Goal: Transaction & Acquisition: Purchase product/service

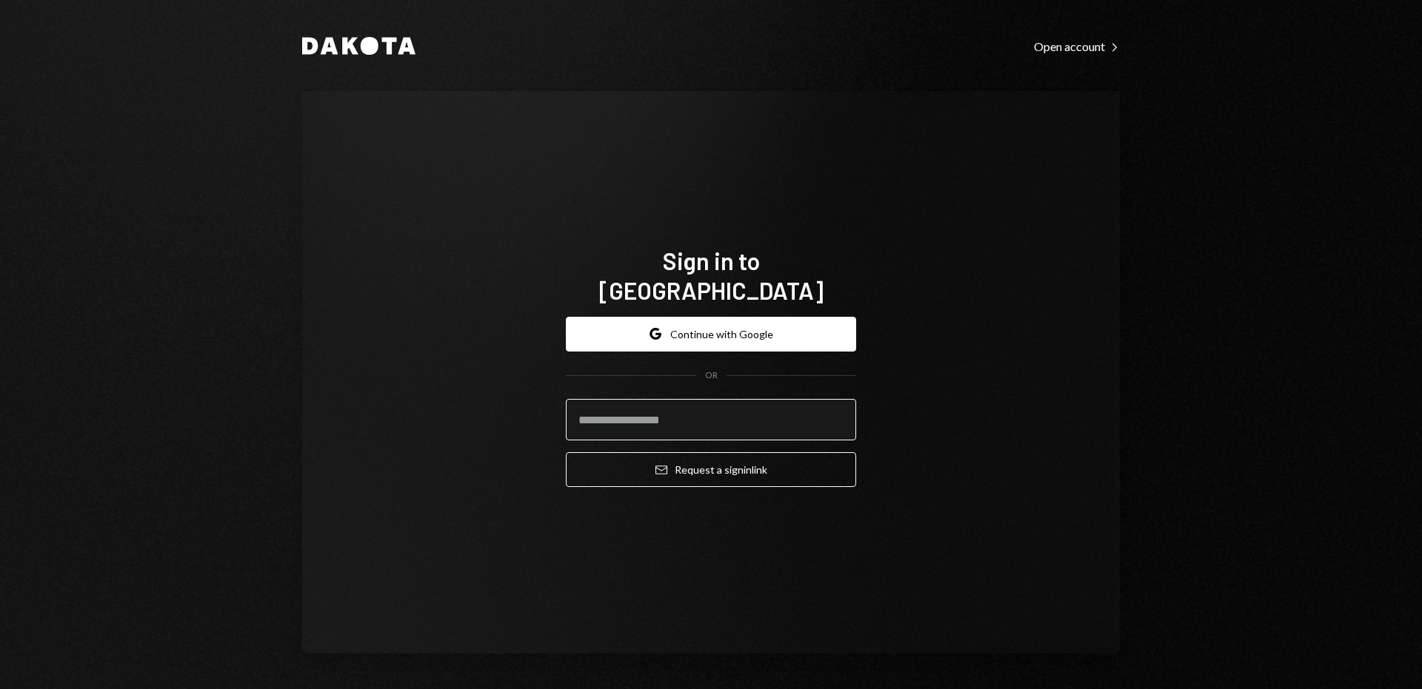
click at [637, 412] on input "email" at bounding box center [711, 419] width 290 height 41
type input "**********"
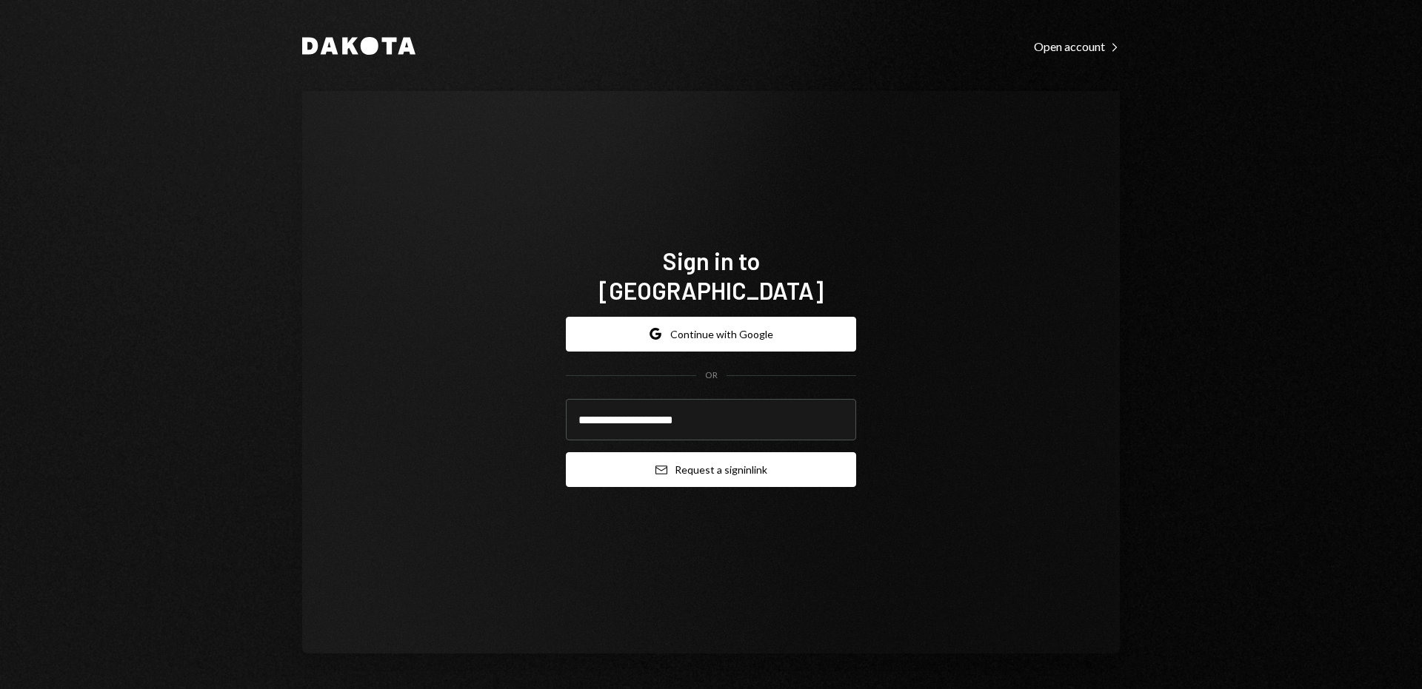
click at [684, 457] on button "Email Request a sign in link" at bounding box center [711, 469] width 290 height 35
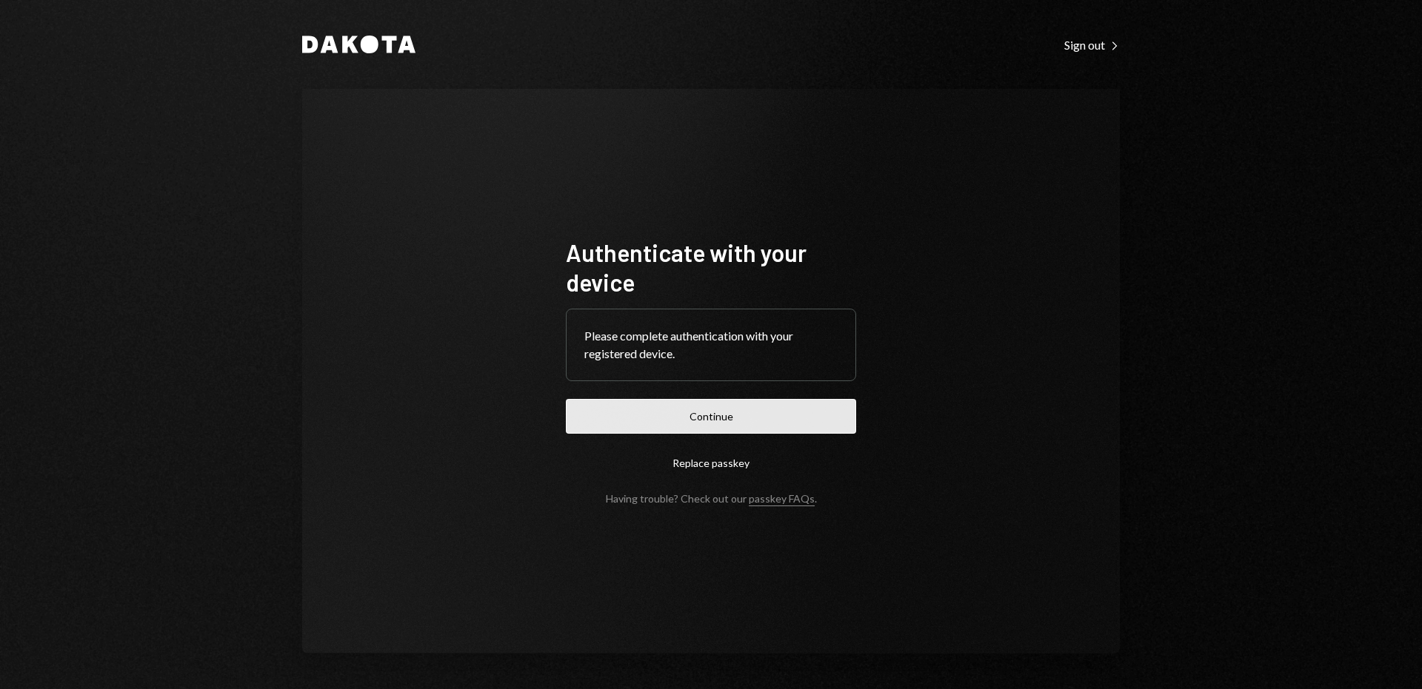
click at [678, 416] on button "Continue" at bounding box center [711, 416] width 290 height 35
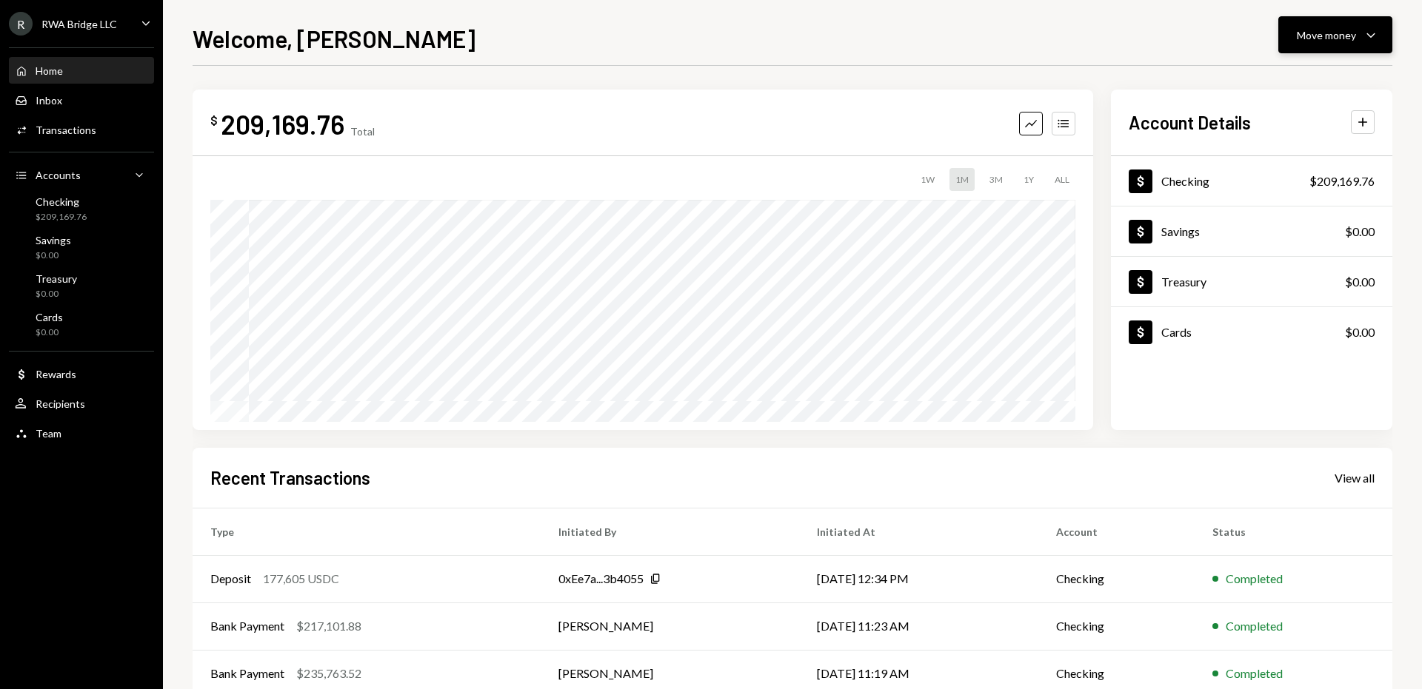
click at [1352, 42] on div "Move money Caret Down" at bounding box center [1335, 35] width 77 height 18
click at [1298, 74] on div "Send" at bounding box center [1323, 80] width 108 height 16
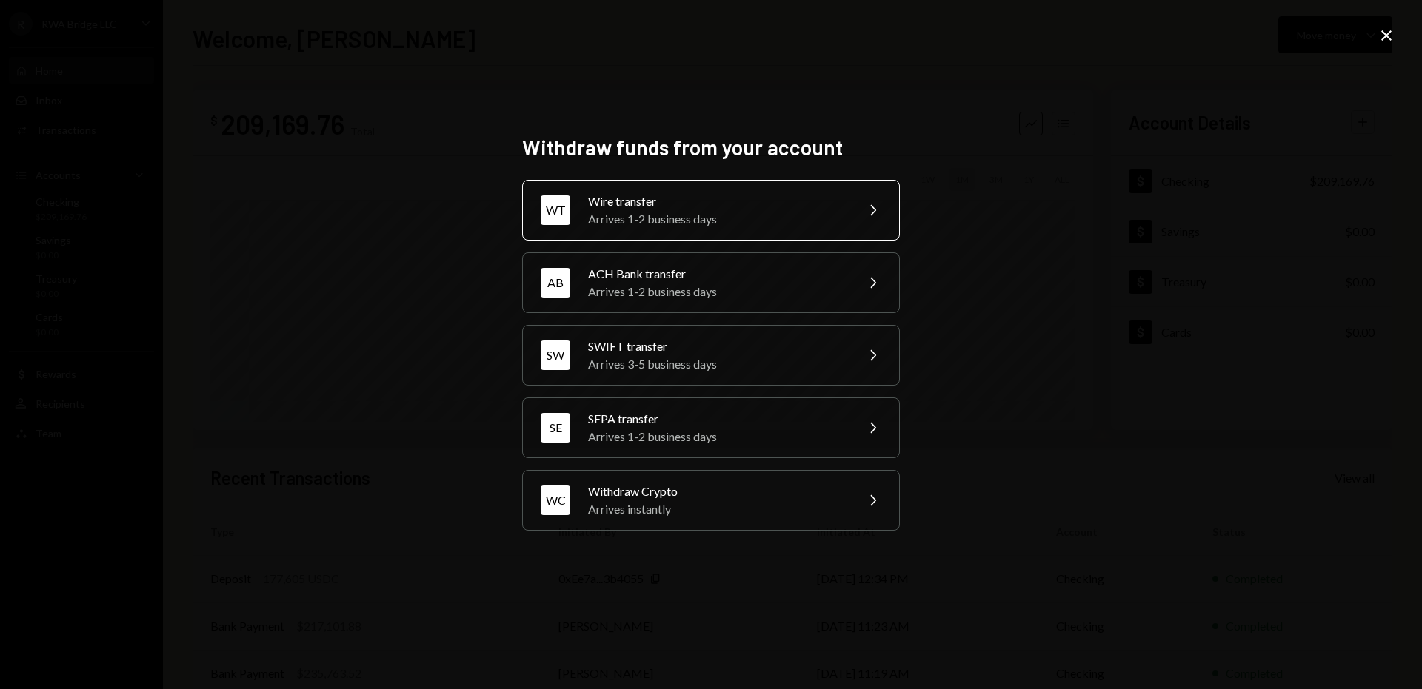
click at [703, 211] on div "Arrives 1-2 business days" at bounding box center [717, 219] width 258 height 18
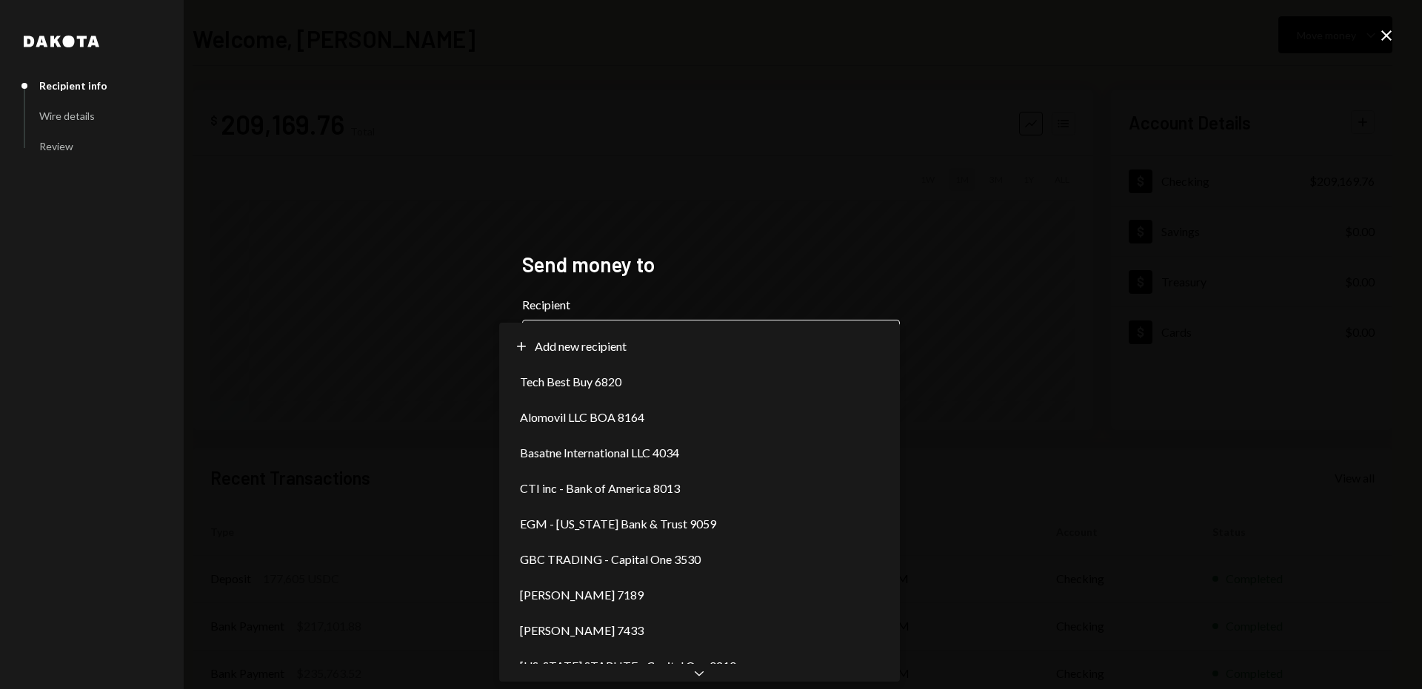
click at [627, 344] on body "**********" at bounding box center [711, 344] width 1422 height 689
select select "**********"
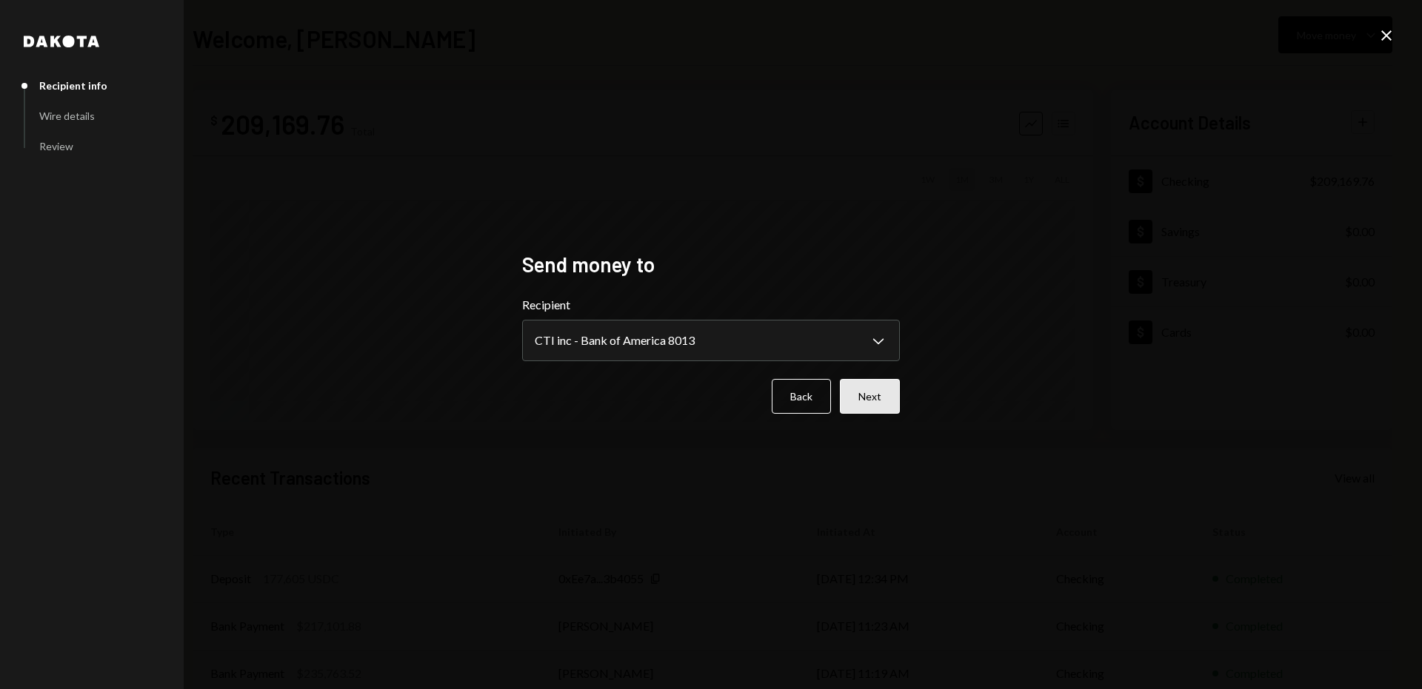
click at [886, 399] on button "Next" at bounding box center [870, 396] width 60 height 35
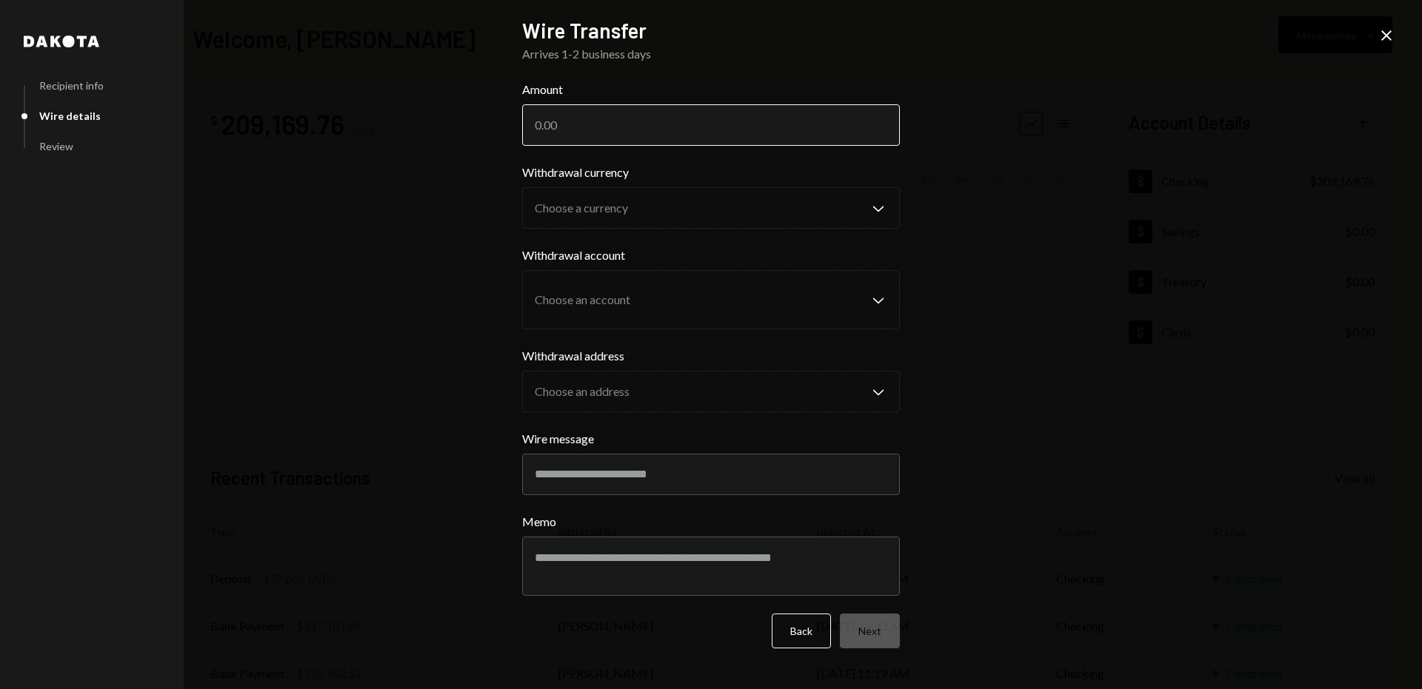
click at [656, 118] on input "Amount" at bounding box center [711, 124] width 378 height 41
paste input "177145.00"
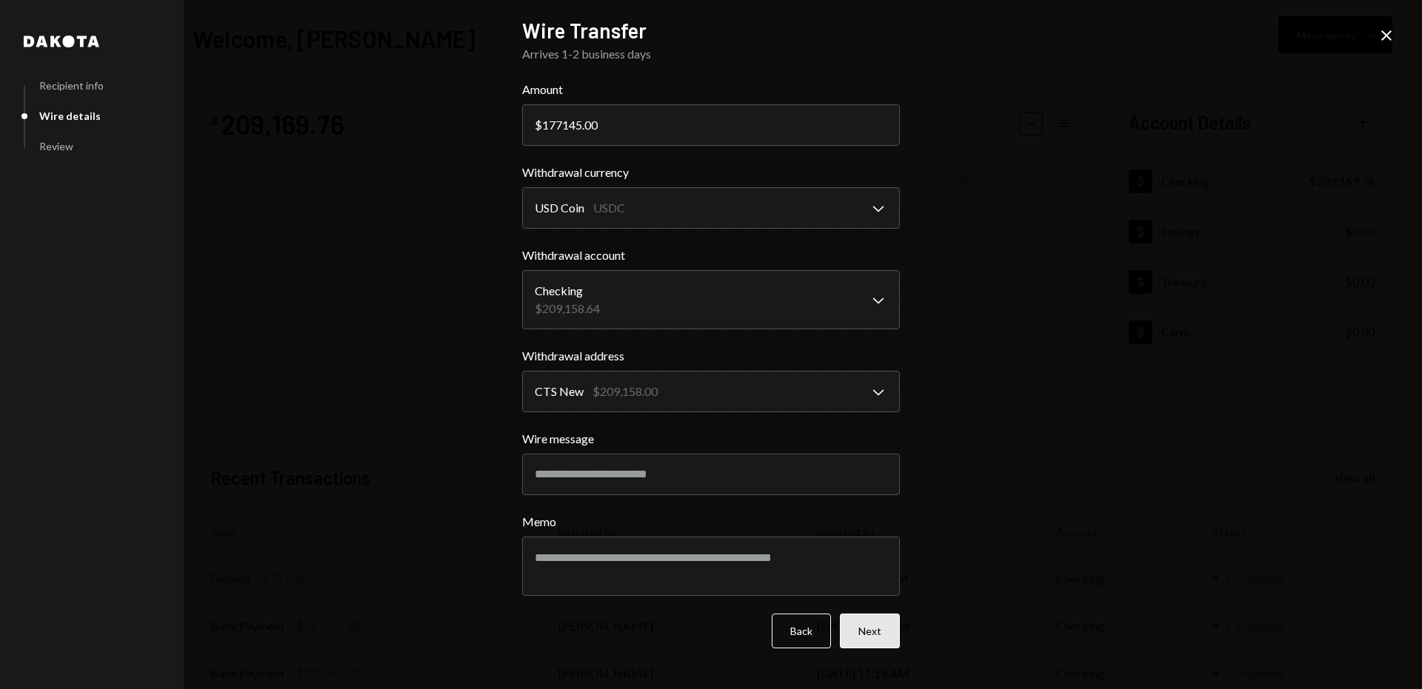
type input "177145.00"
click at [872, 638] on button "Next" at bounding box center [870, 631] width 60 height 35
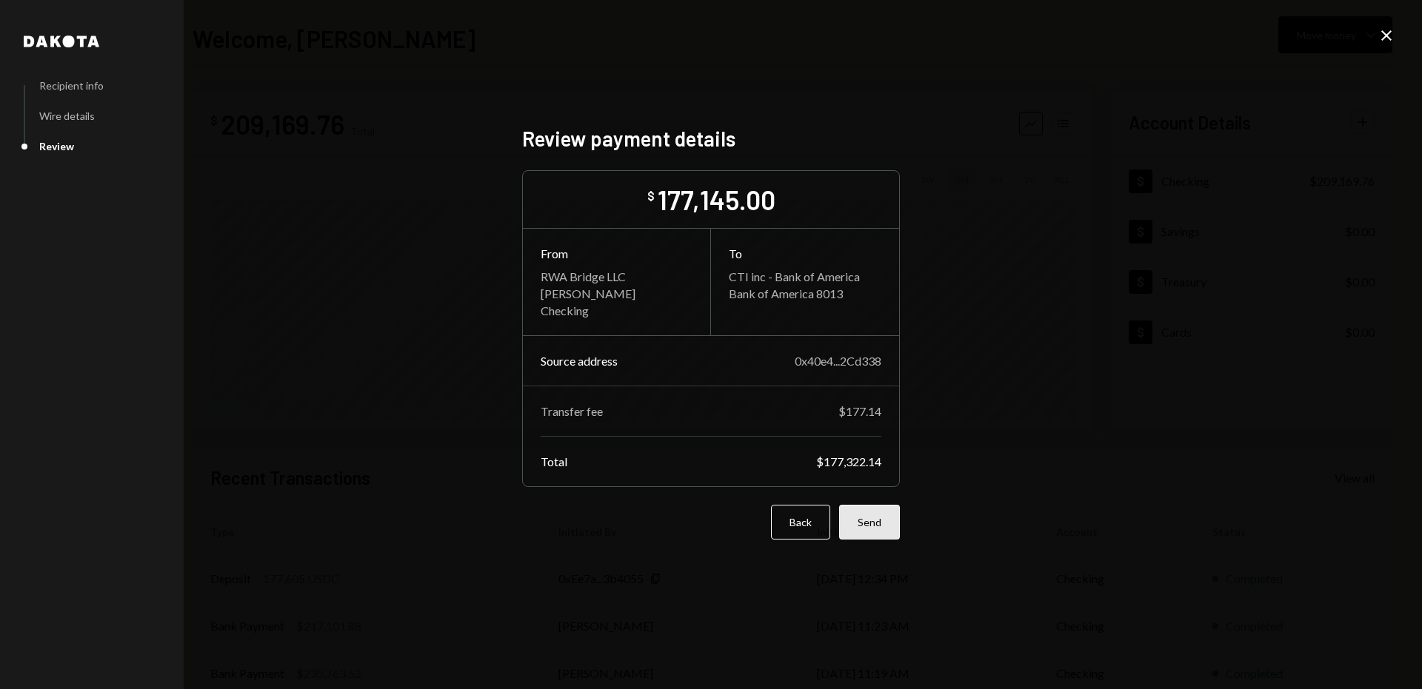
click at [889, 525] on button "Send" at bounding box center [869, 522] width 61 height 35
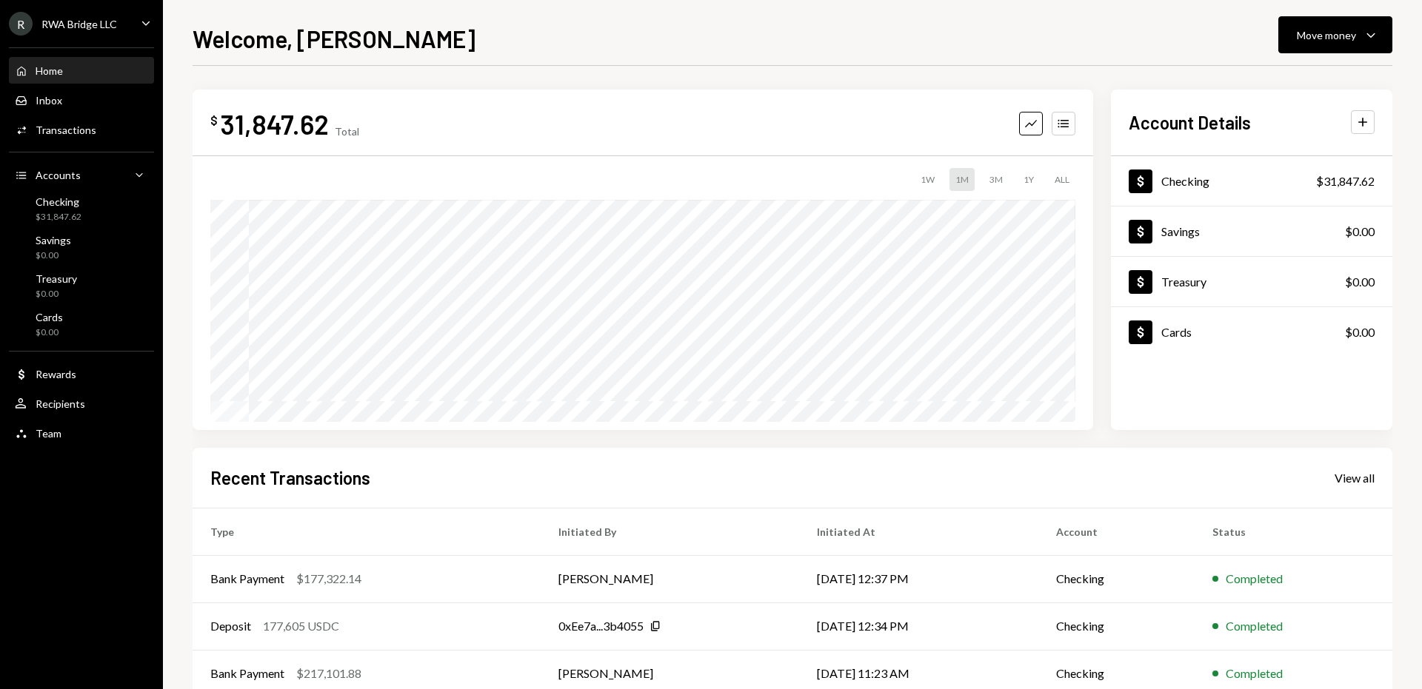
click at [869, 182] on div "1W 1M 3M 1Y ALL" at bounding box center [642, 179] width 865 height 23
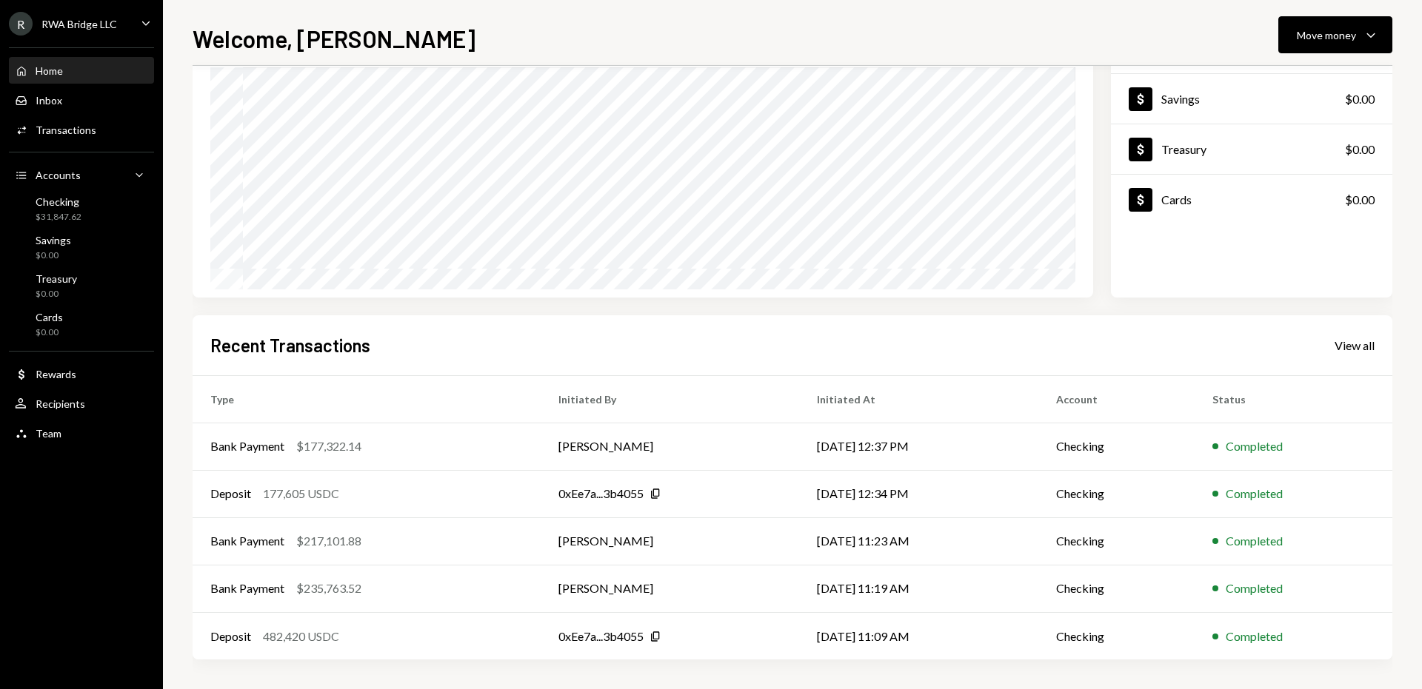
click at [682, 419] on th "Initiated By" at bounding box center [670, 398] width 258 height 47
click at [695, 452] on td "[PERSON_NAME]" at bounding box center [670, 446] width 258 height 47
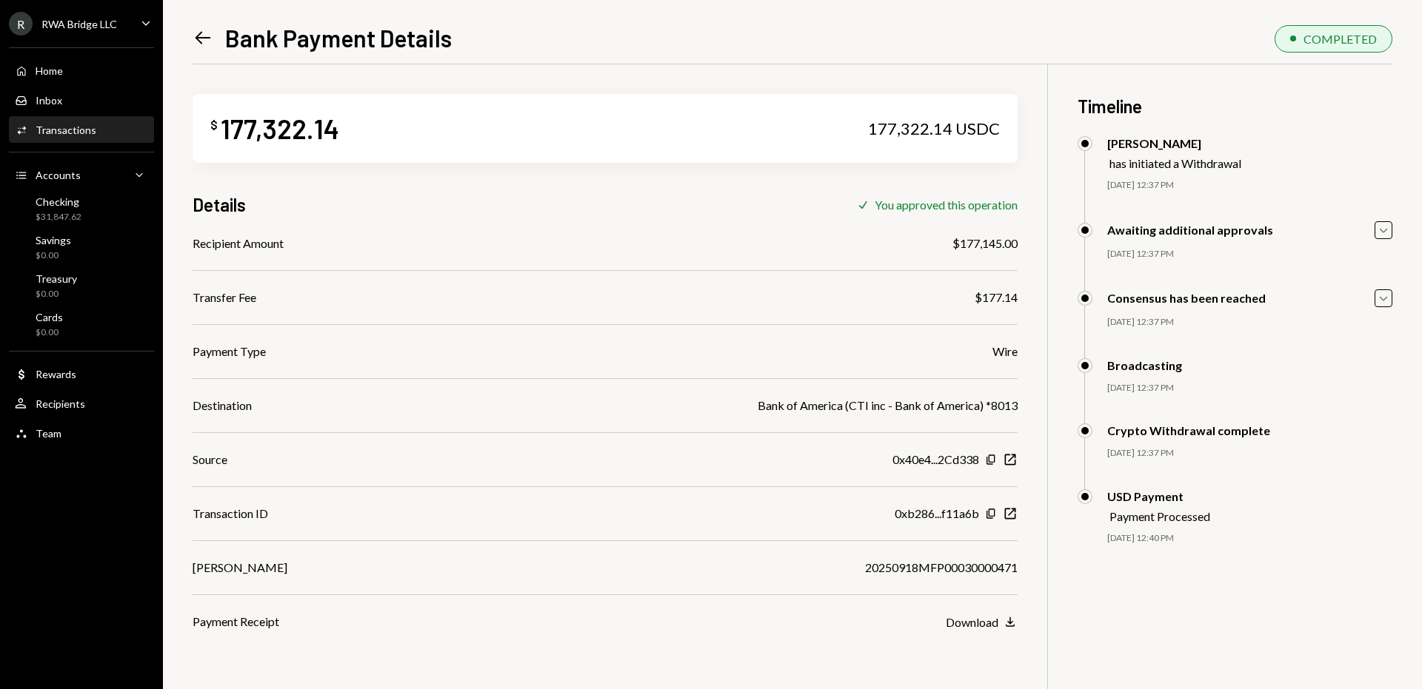
click at [889, 570] on div "20250918MFP00030000471" at bounding box center [941, 568] width 153 height 18
copy div "20250918MFP00030000471"
click at [1014, 515] on icon "button" at bounding box center [1010, 514] width 11 height 11
click at [95, 82] on div "Home Home" at bounding box center [81, 70] width 133 height 25
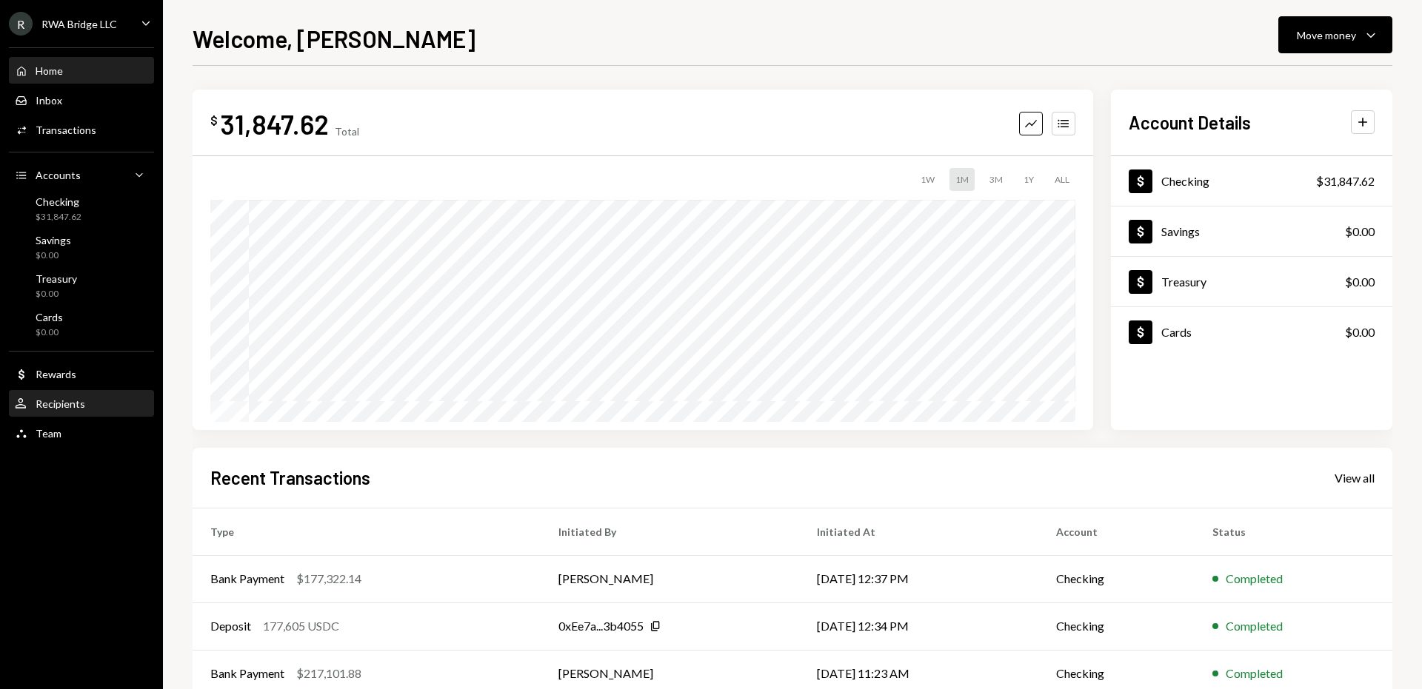
click at [73, 402] on div "Recipients" at bounding box center [61, 404] width 50 height 13
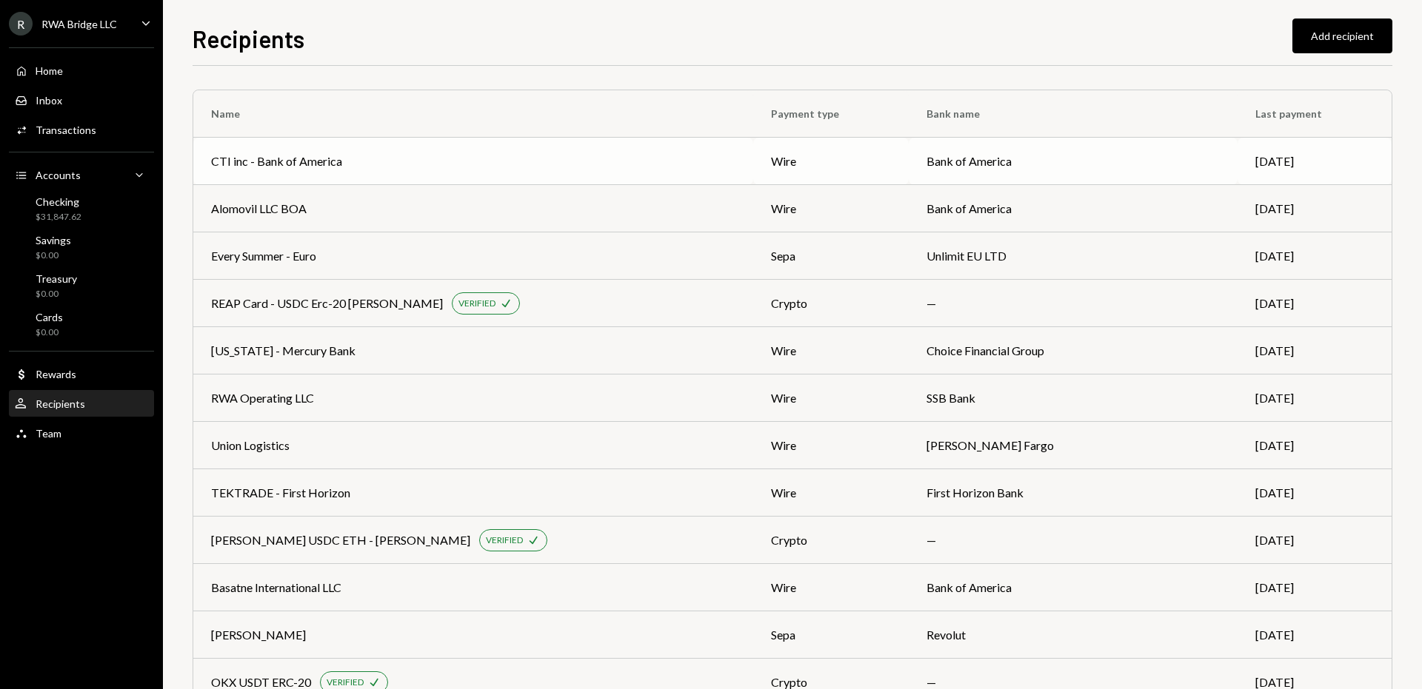
click at [519, 150] on td "CTI inc - Bank of America" at bounding box center [473, 161] width 560 height 47
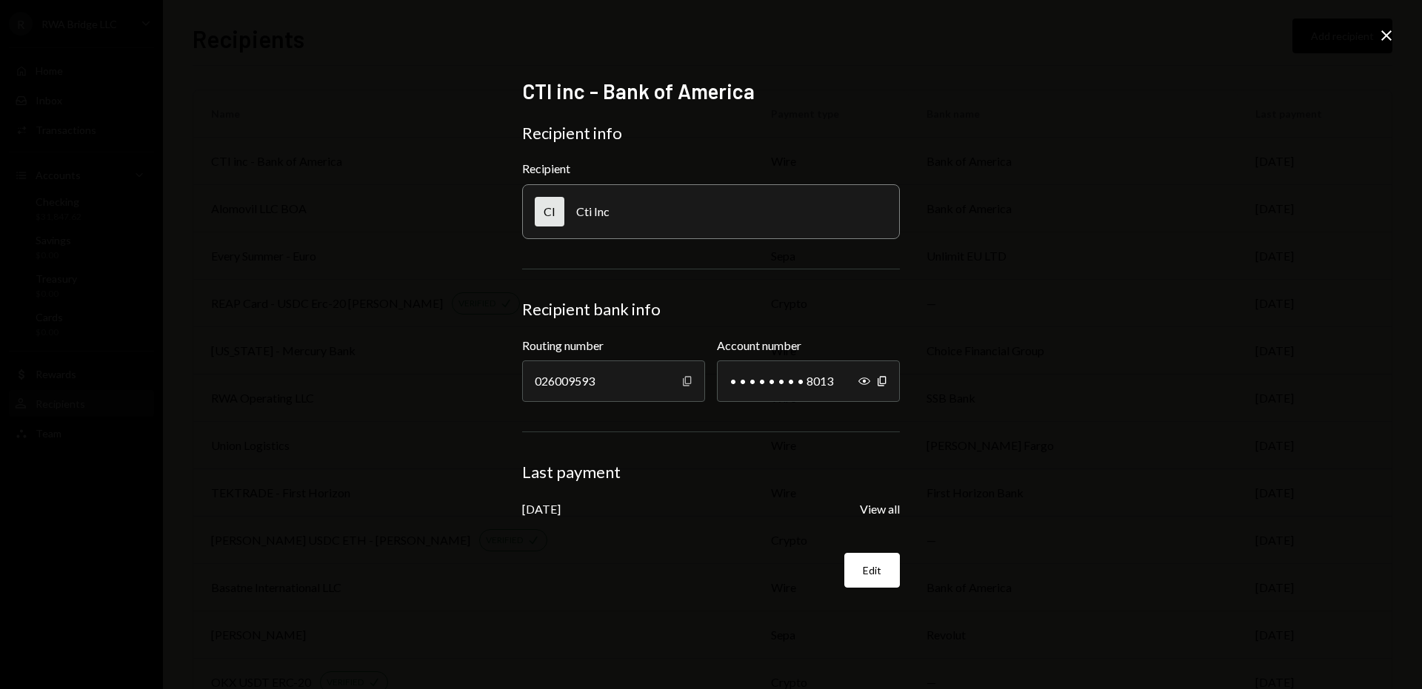
click at [683, 383] on icon "button" at bounding box center [687, 381] width 8 height 10
click at [863, 381] on icon "button" at bounding box center [864, 381] width 12 height 7
click at [884, 381] on icon "Copy" at bounding box center [882, 381] width 12 height 12
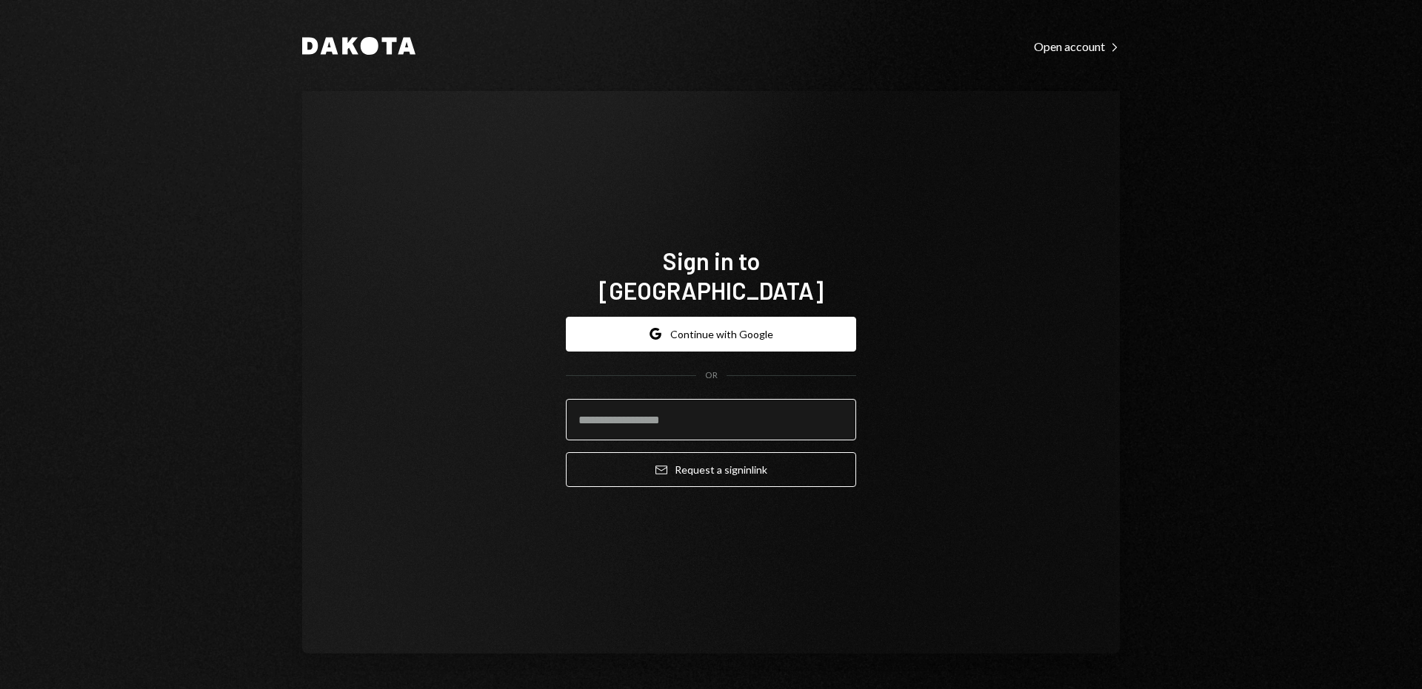
click at [629, 413] on input "email" at bounding box center [711, 419] width 290 height 41
type input "**********"
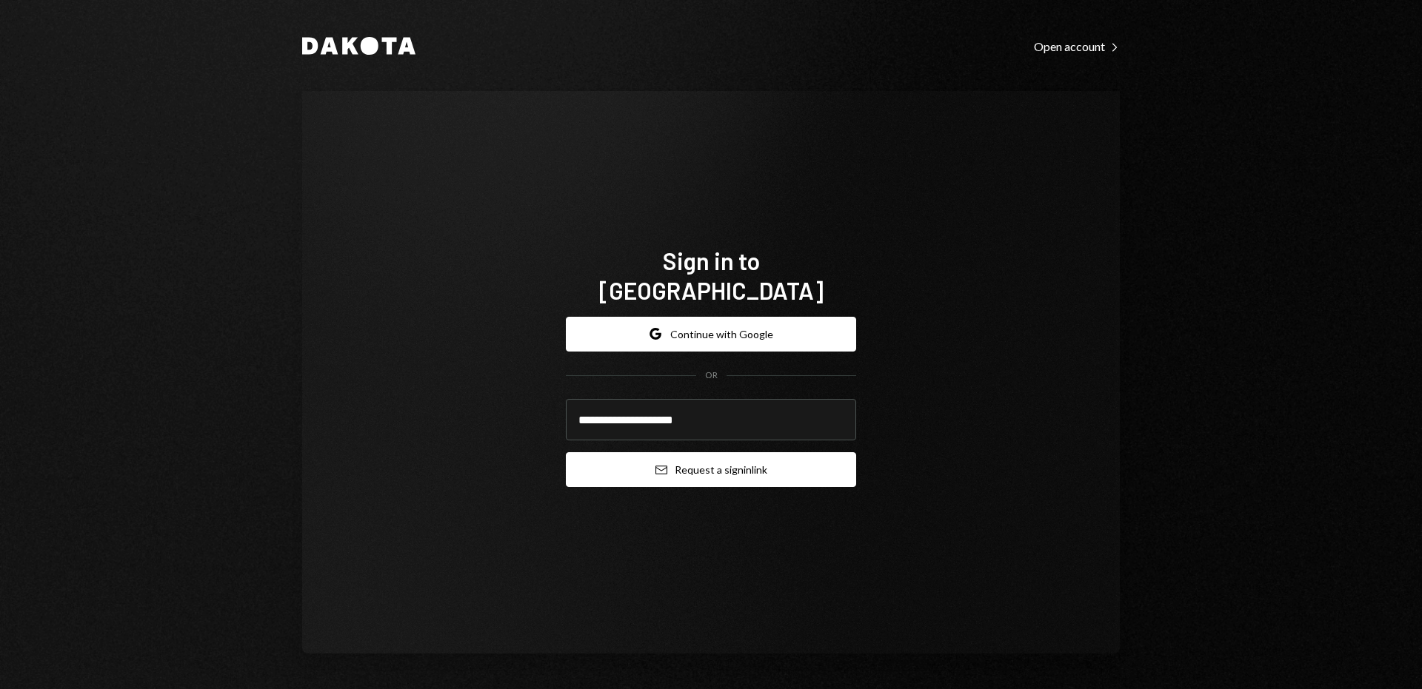
click at [693, 462] on button "Email Request a sign in link" at bounding box center [711, 469] width 290 height 35
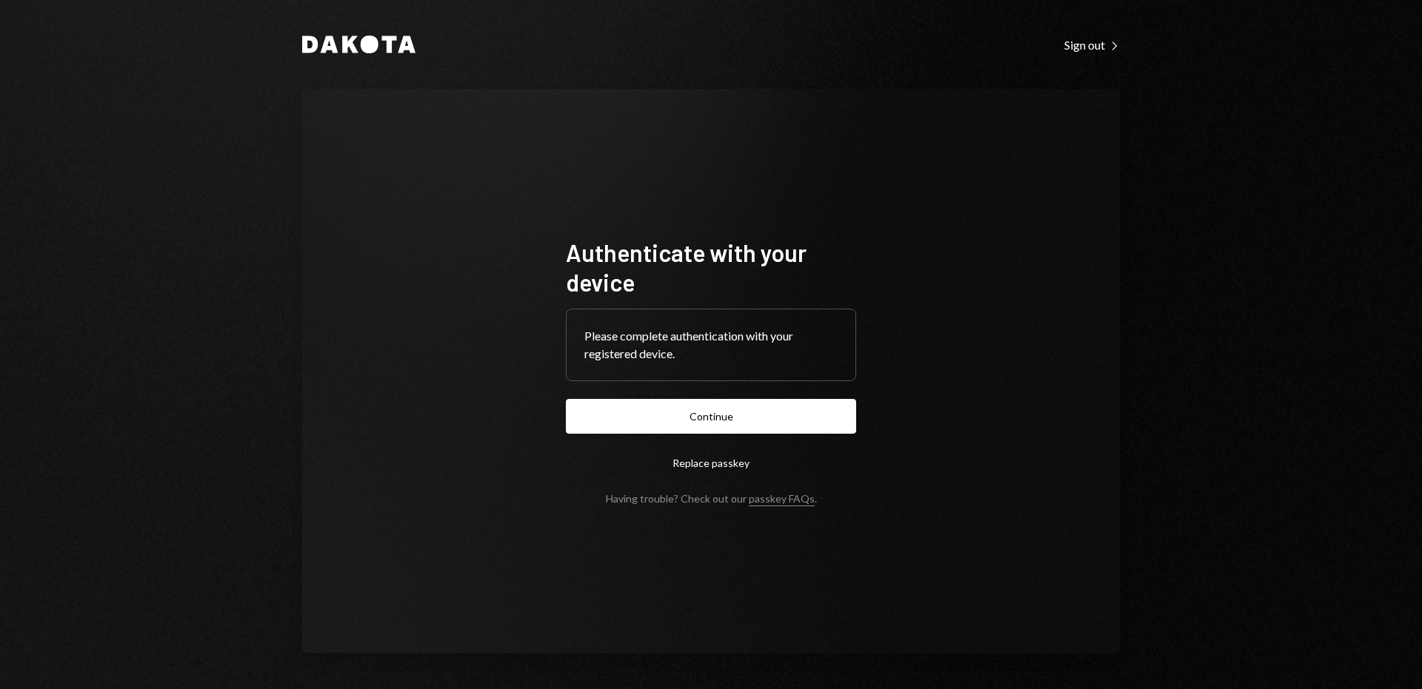
click at [566, 399] on button "Continue" at bounding box center [711, 416] width 290 height 35
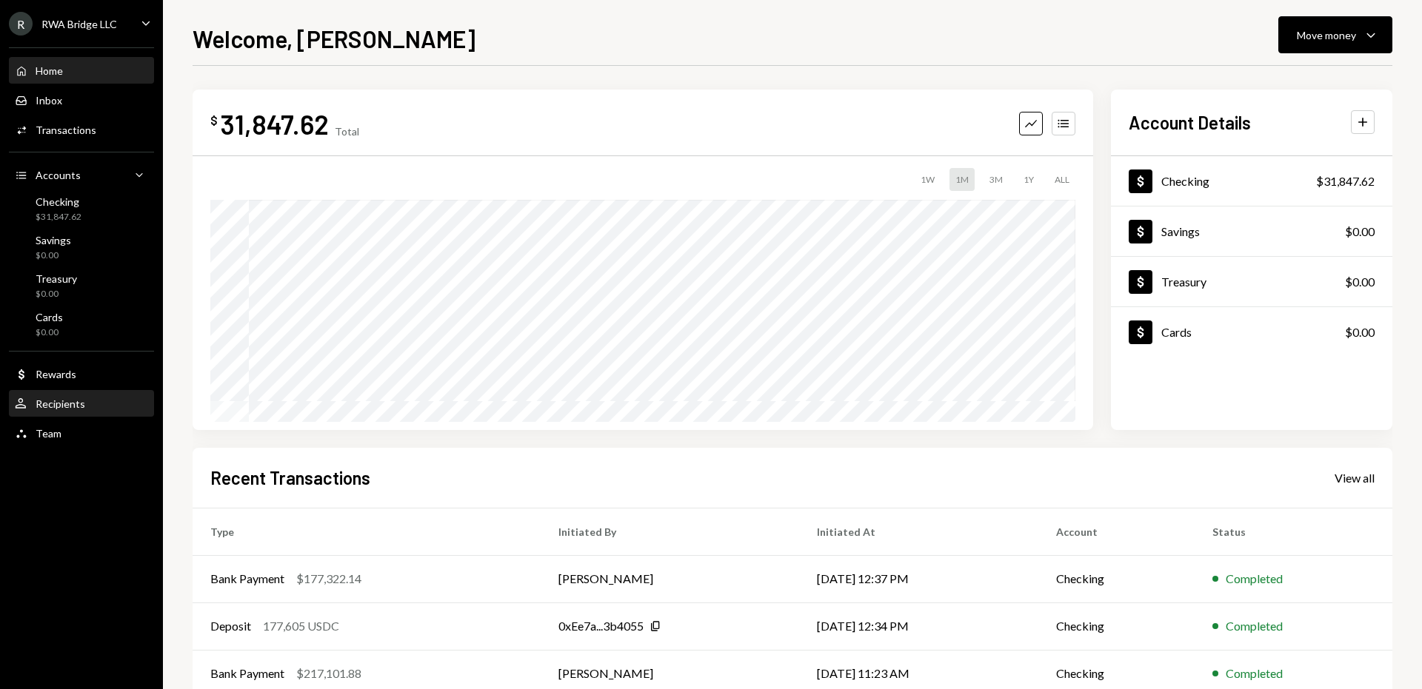
click at [66, 412] on div "User Recipients" at bounding box center [81, 404] width 133 height 25
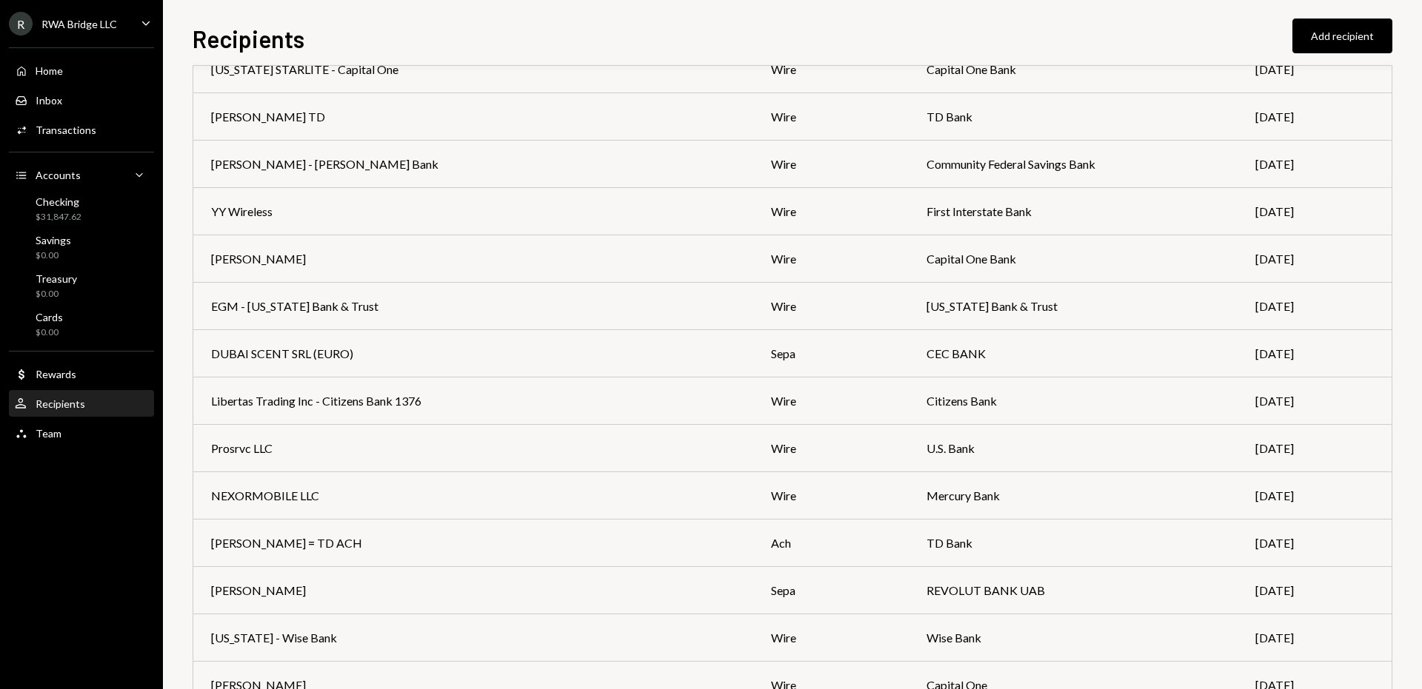
scroll to position [801, 0]
click at [753, 324] on td "wire" at bounding box center [831, 307] width 156 height 47
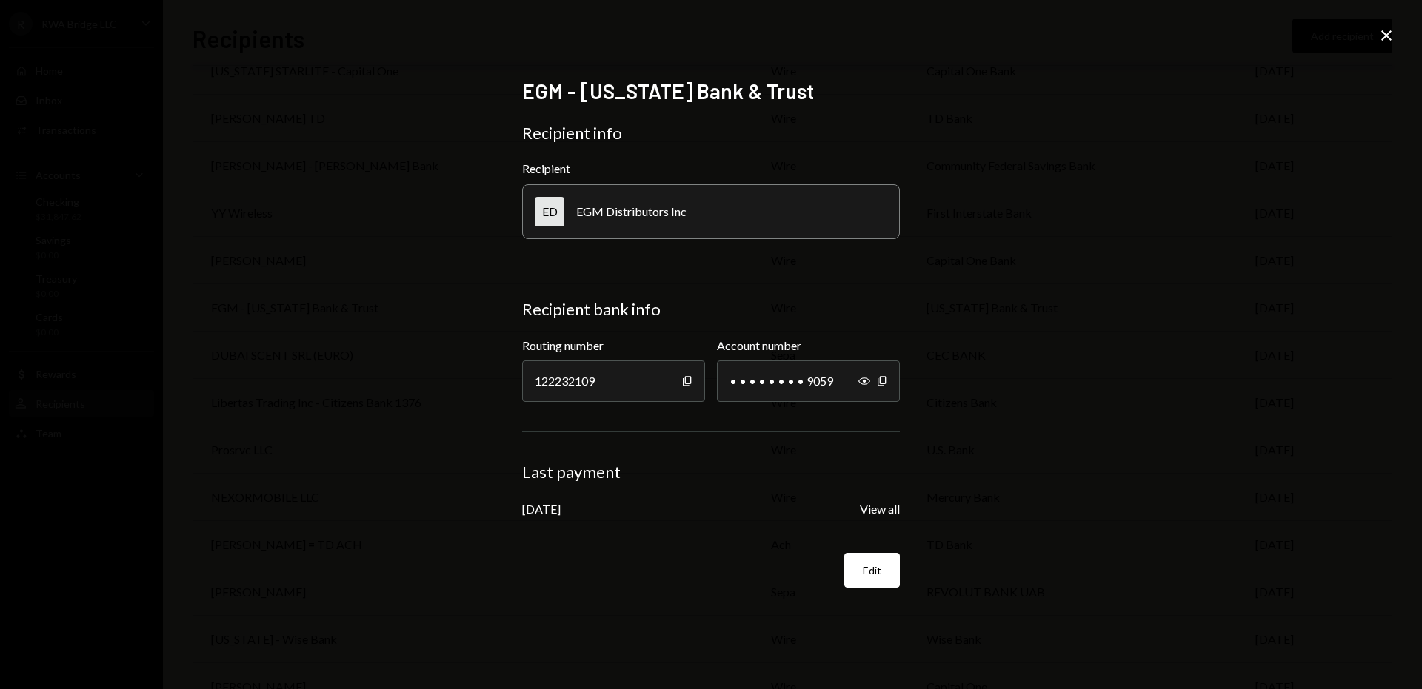
click at [1385, 33] on icon "Close" at bounding box center [1386, 36] width 18 height 18
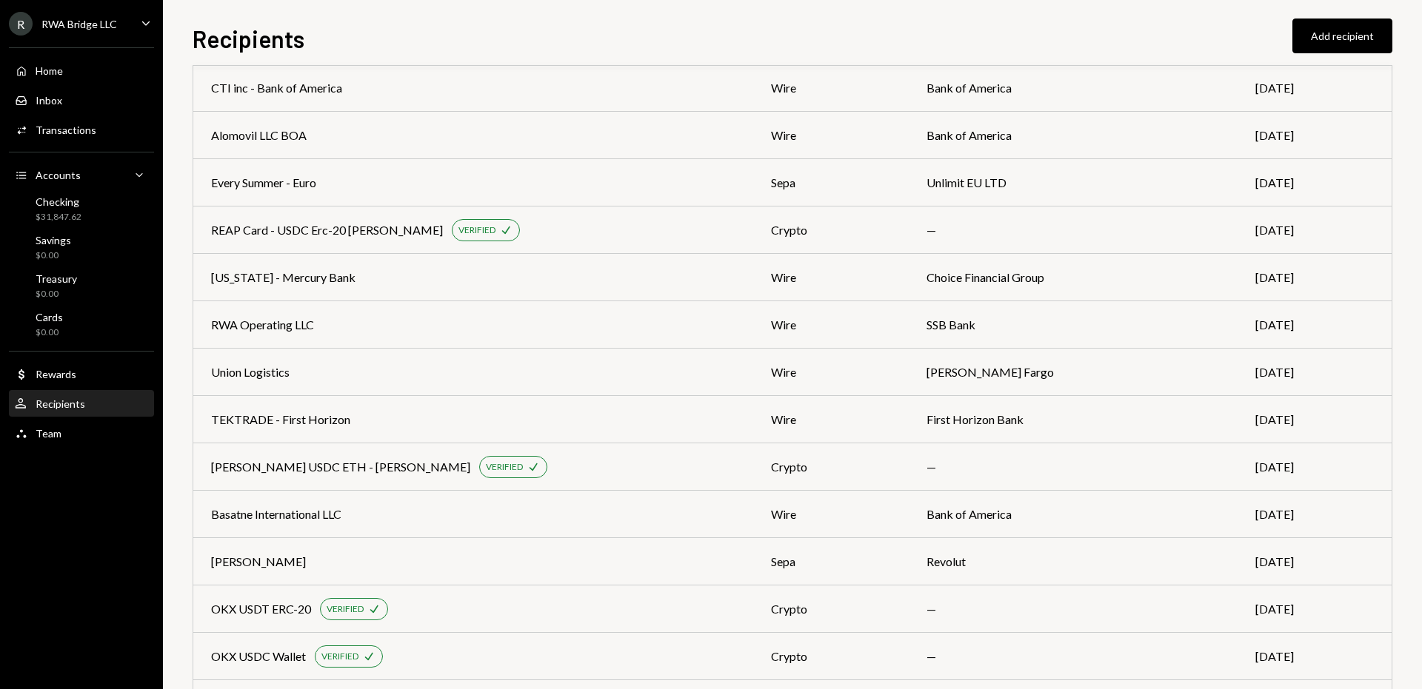
scroll to position [0, 0]
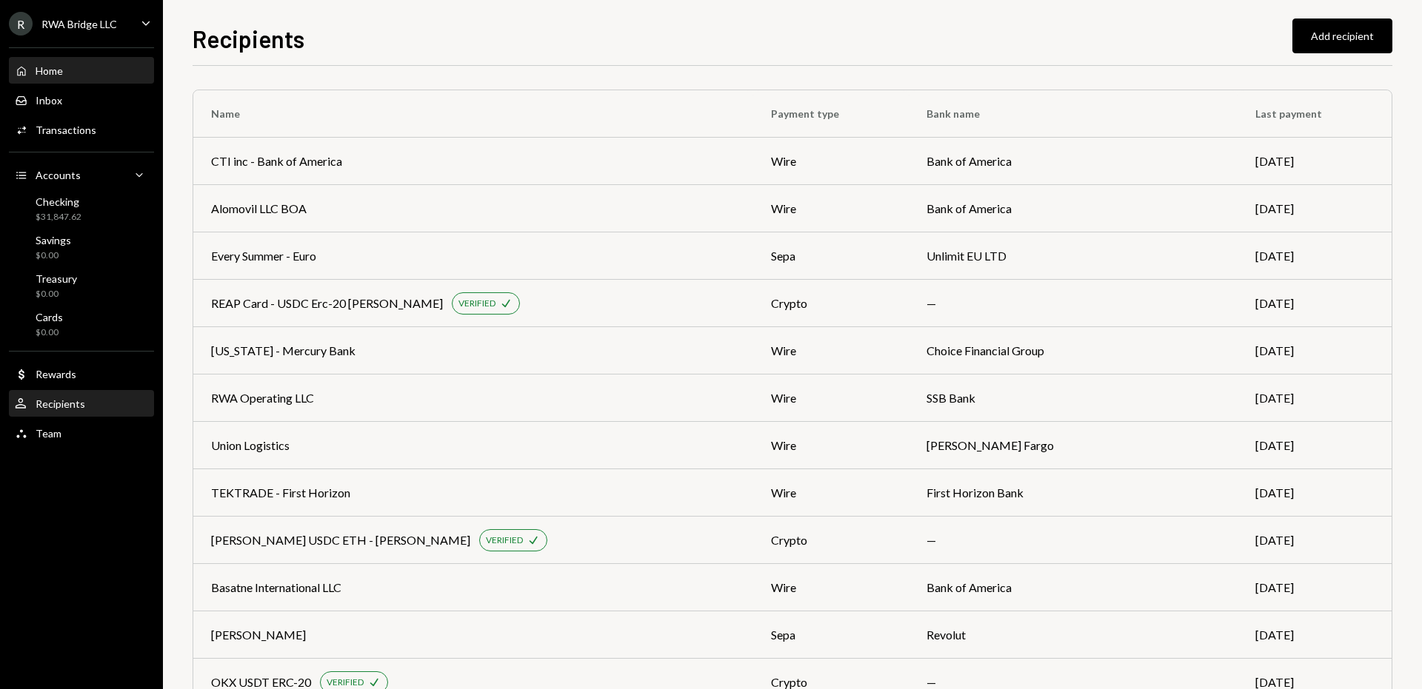
click at [82, 69] on div "Home Home" at bounding box center [81, 70] width 133 height 13
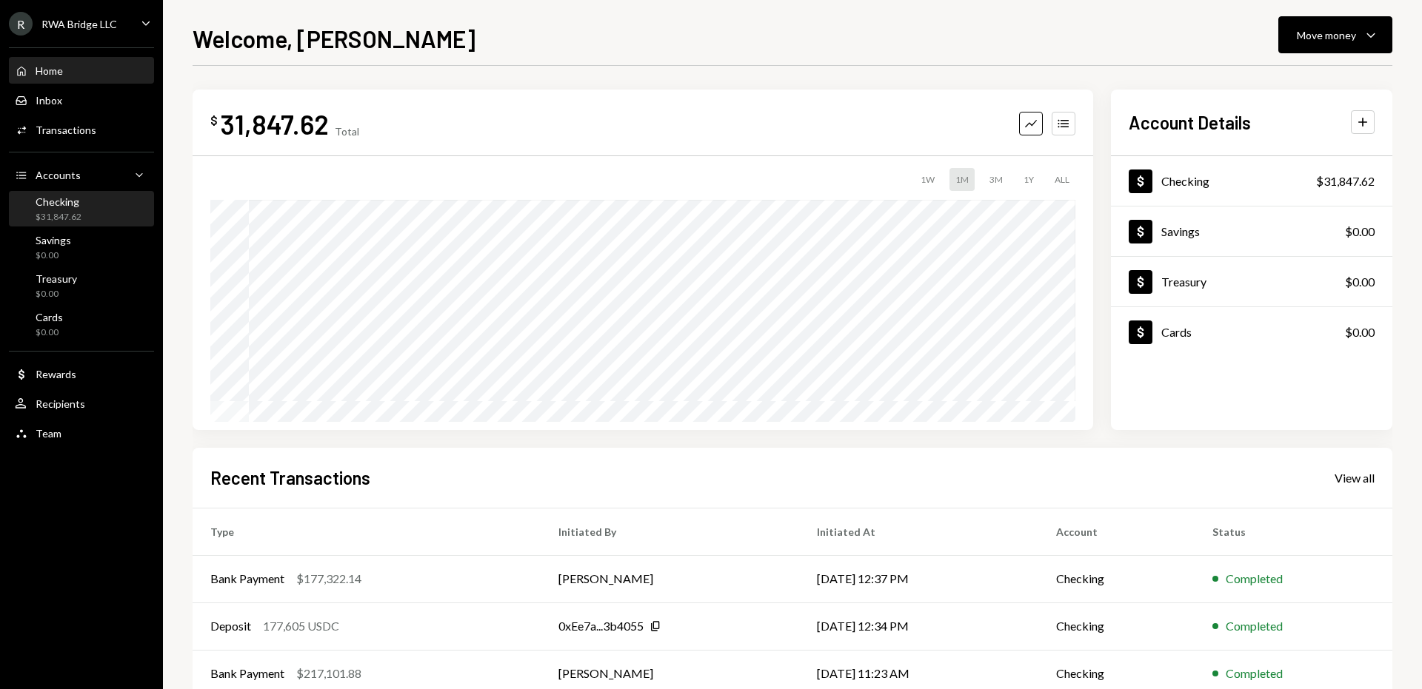
click at [99, 211] on div "Checking $31,847.62" at bounding box center [81, 209] width 133 height 28
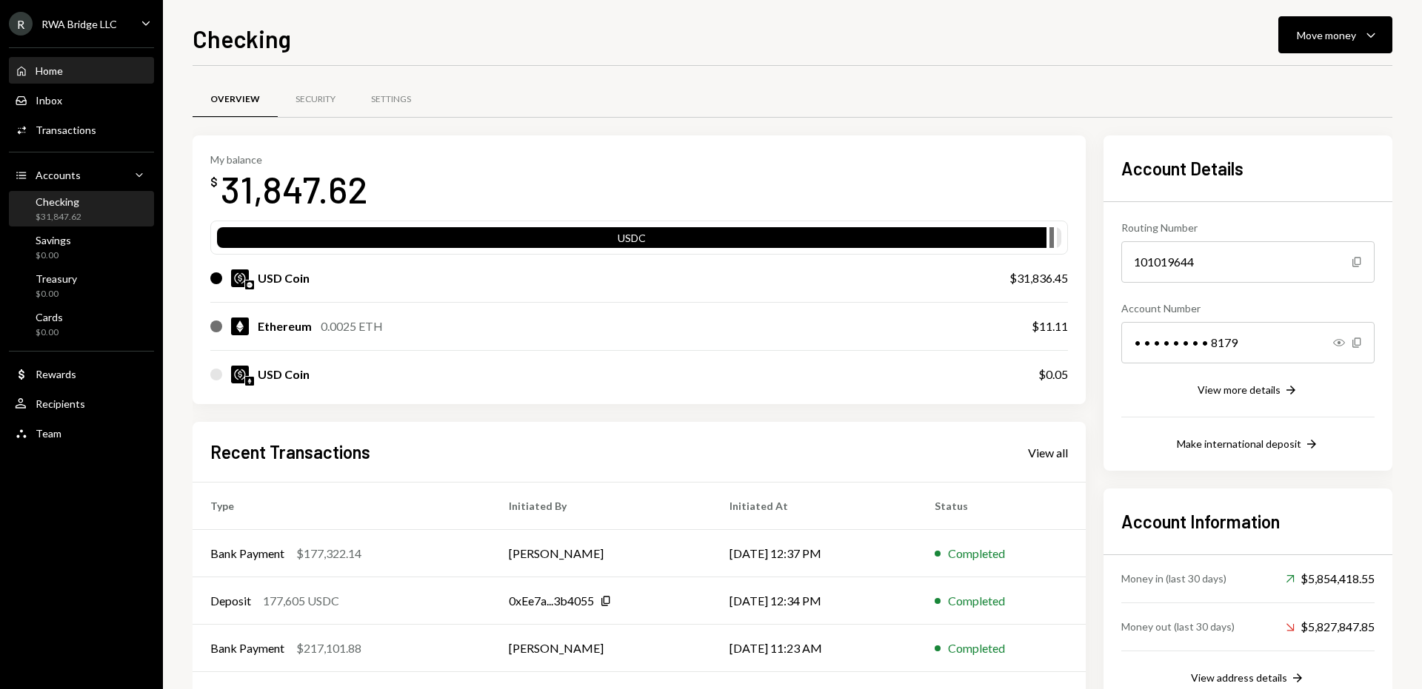
click at [90, 61] on div "Home Home" at bounding box center [81, 70] width 133 height 25
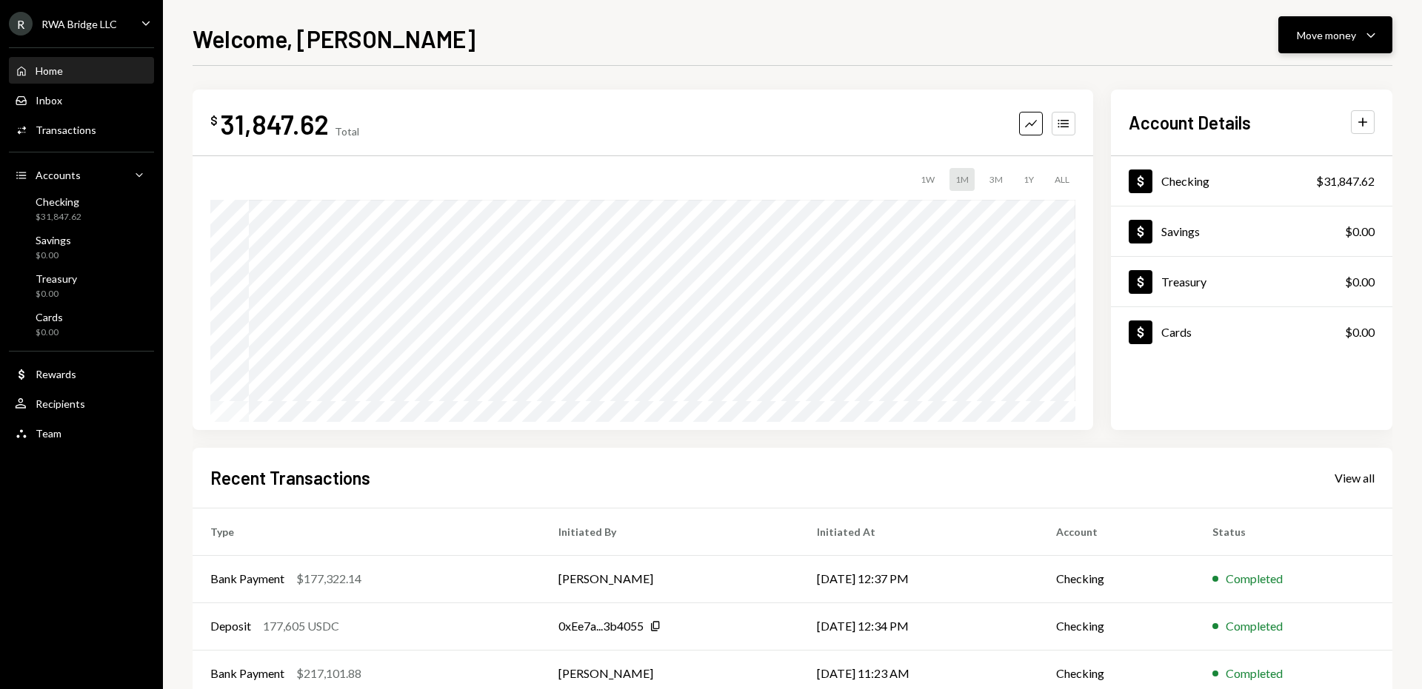
click at [1295, 24] on button "Move money Caret Down" at bounding box center [1335, 34] width 114 height 37
click at [1285, 67] on div "Withdraw Send" at bounding box center [1312, 79] width 148 height 33
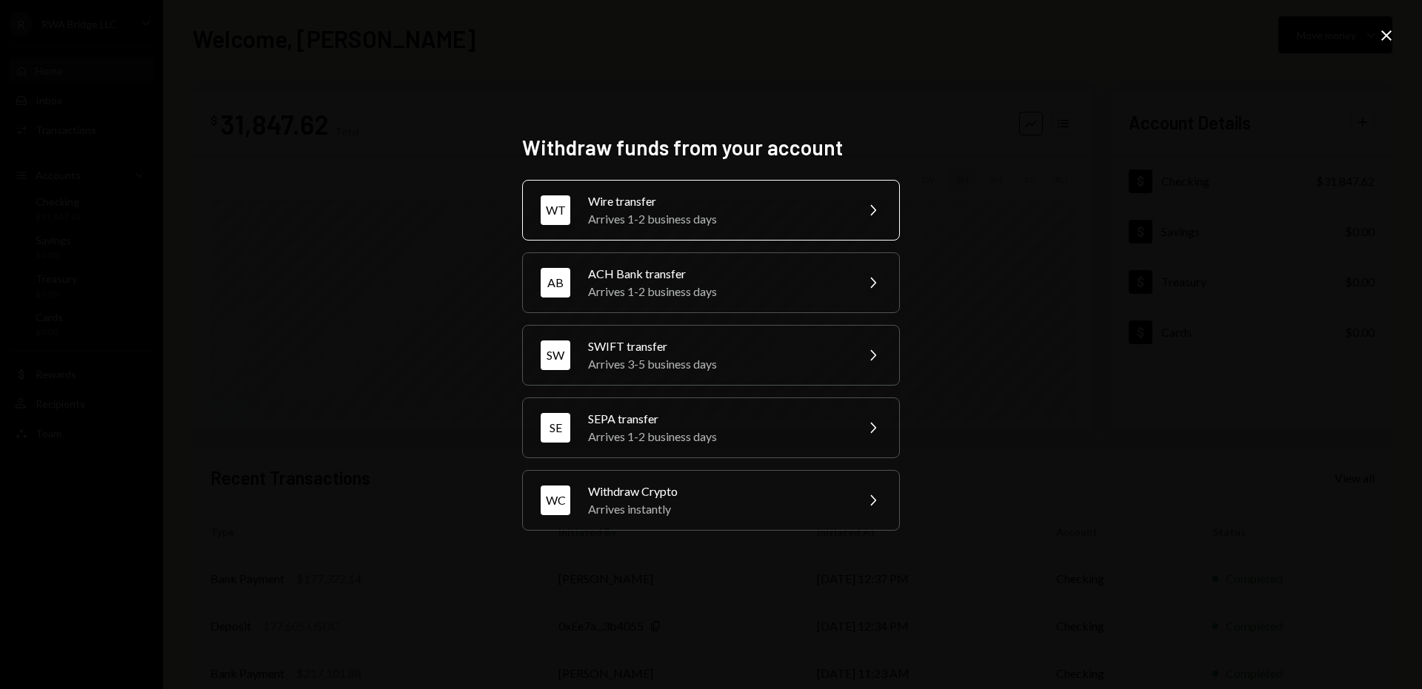
click at [680, 217] on div "Arrives 1-2 business days" at bounding box center [717, 219] width 258 height 18
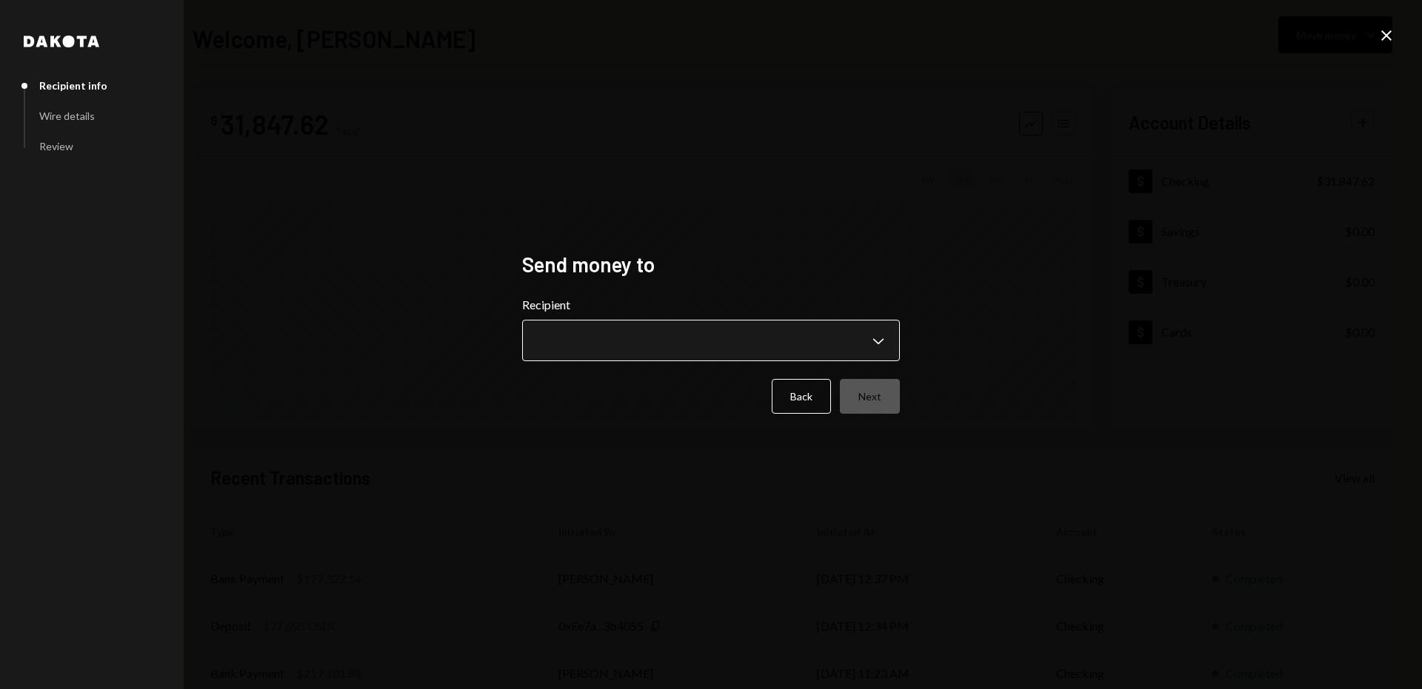
click at [617, 361] on body "**********" at bounding box center [711, 344] width 1422 height 689
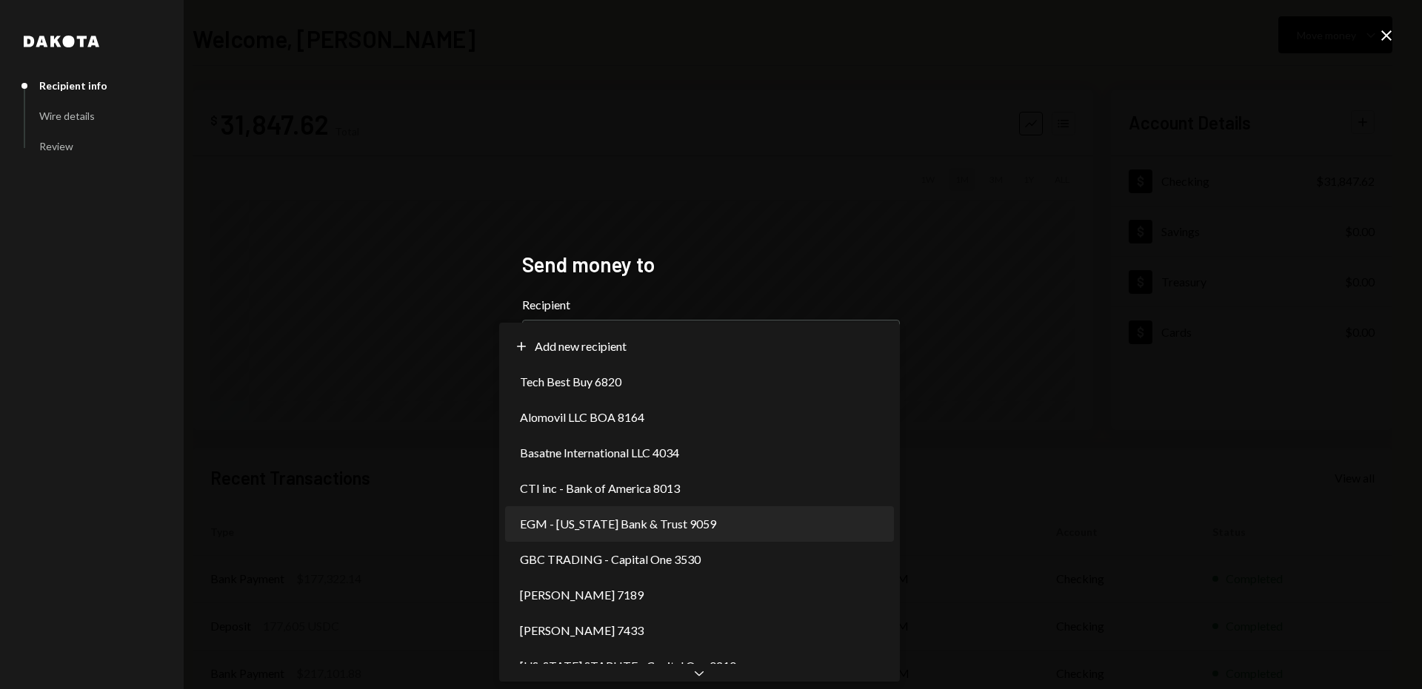
select select "**********"
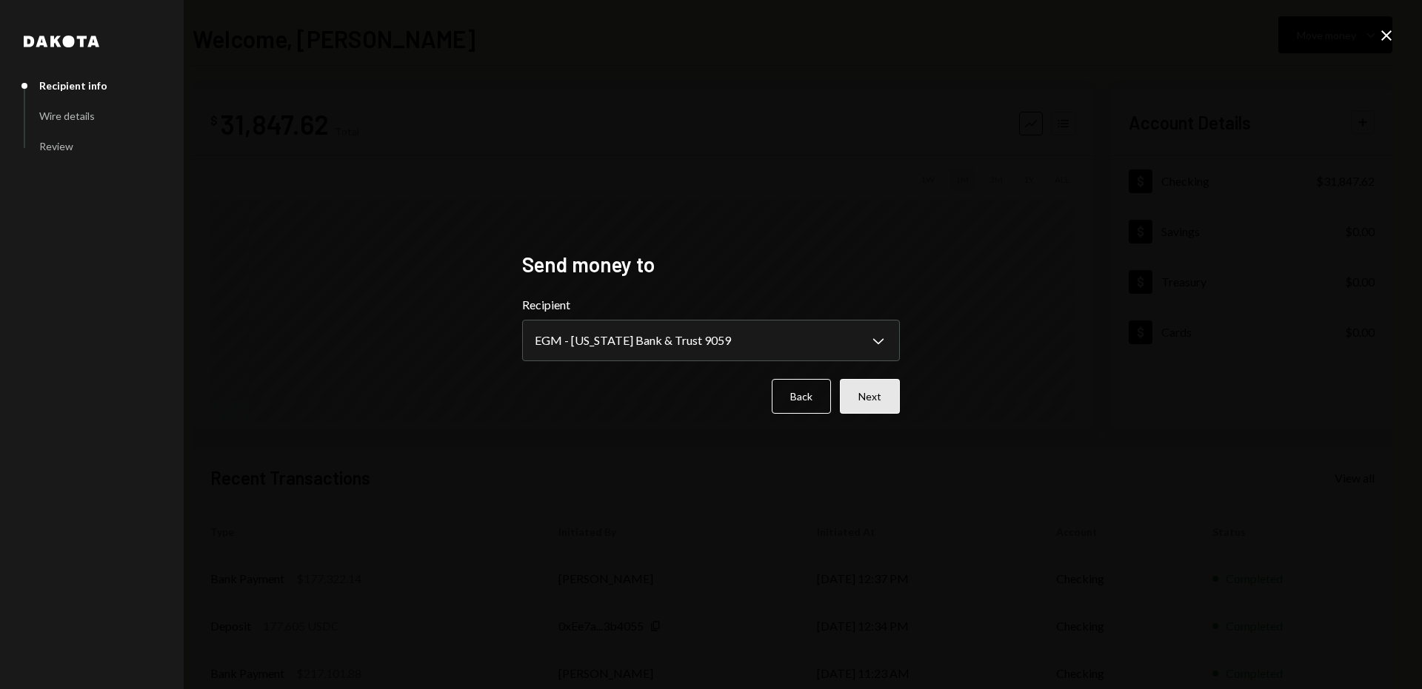
click at [894, 401] on button "Next" at bounding box center [870, 396] width 60 height 35
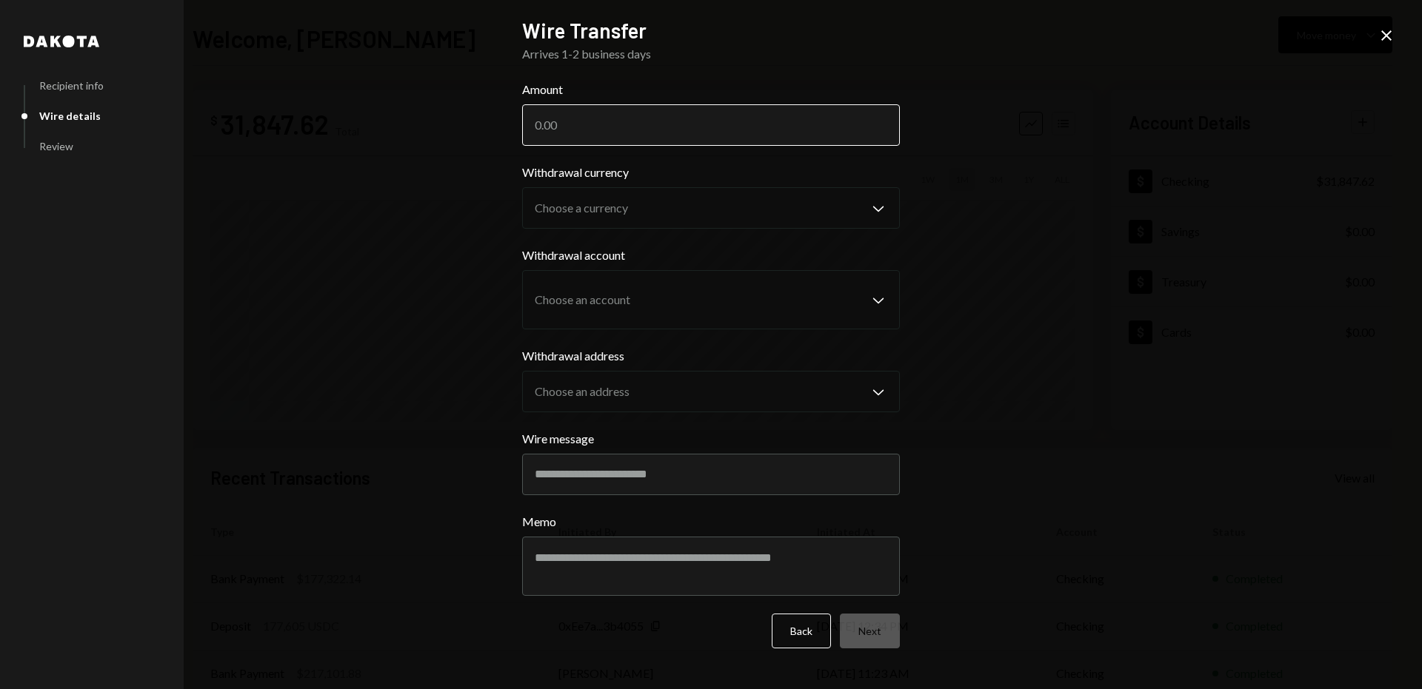
click at [590, 128] on input "Amount" at bounding box center [711, 124] width 378 height 41
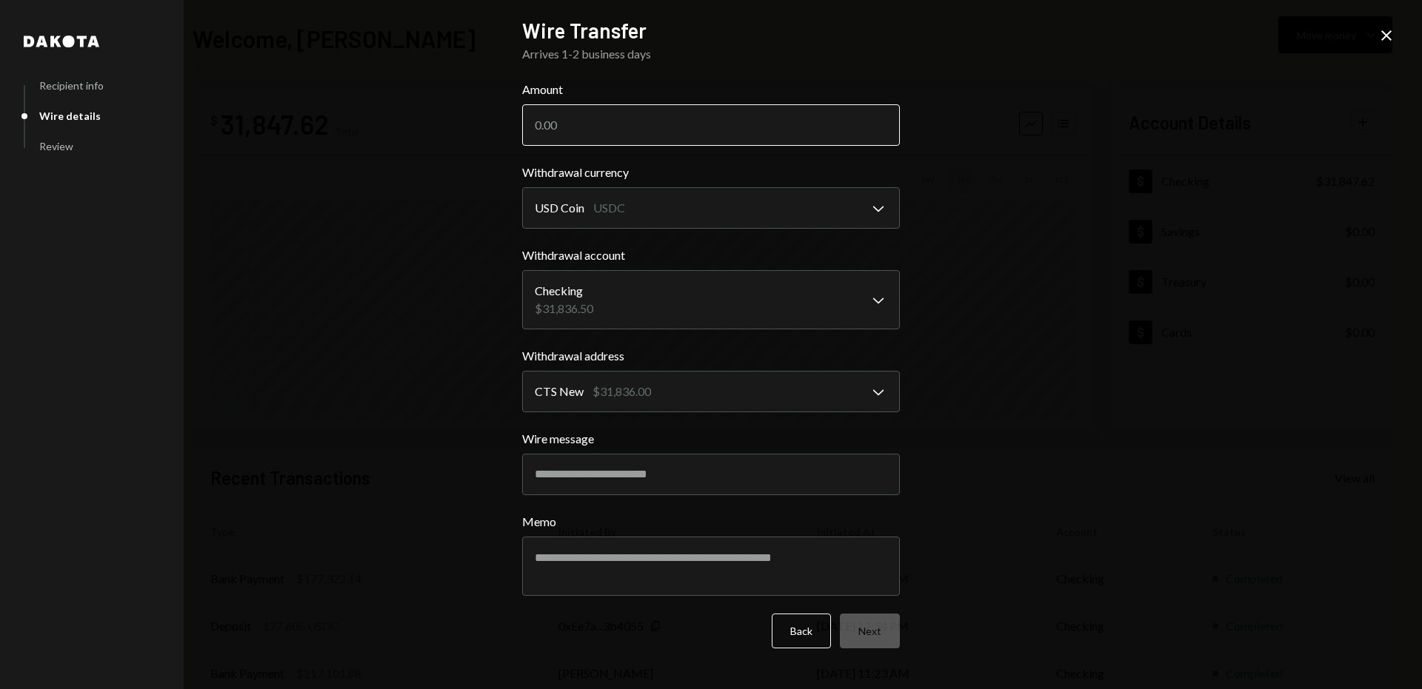
paste input "28084.55"
type input "28084.55"
click at [867, 626] on button "Next" at bounding box center [870, 631] width 60 height 35
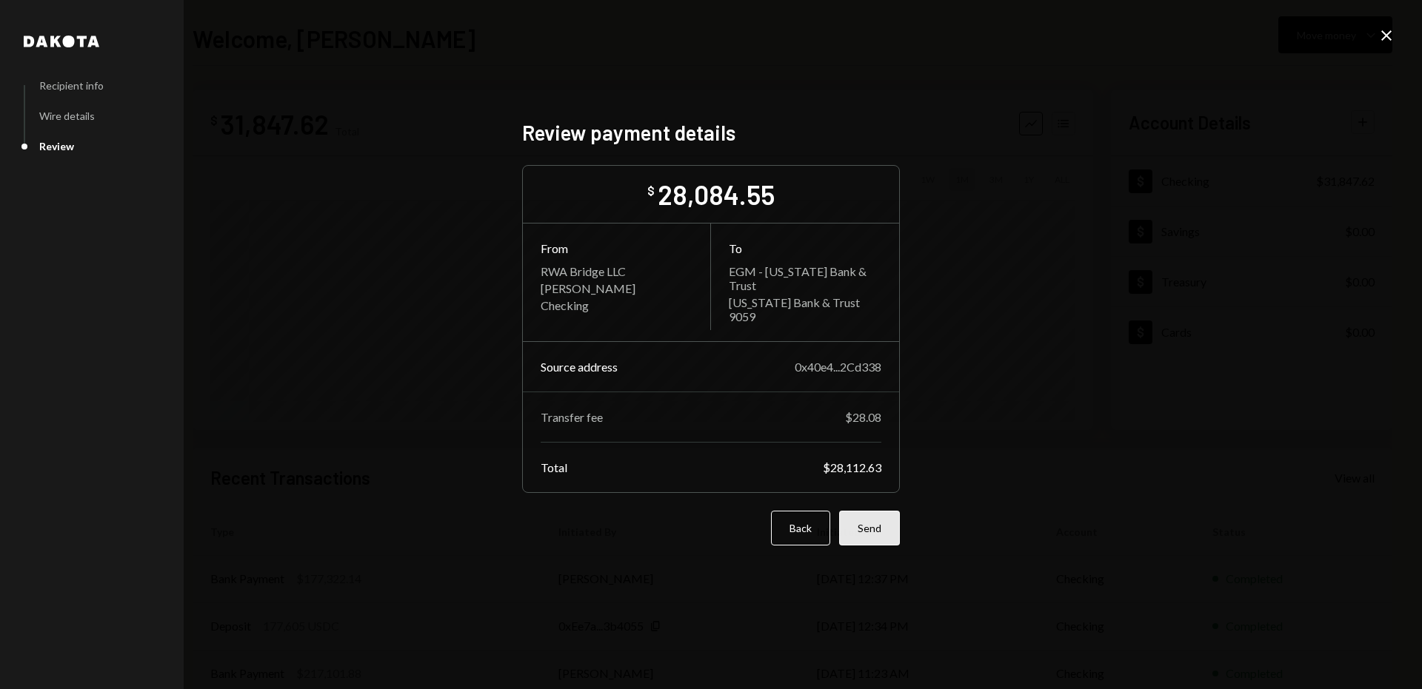
click at [890, 531] on button "Send" at bounding box center [869, 528] width 61 height 35
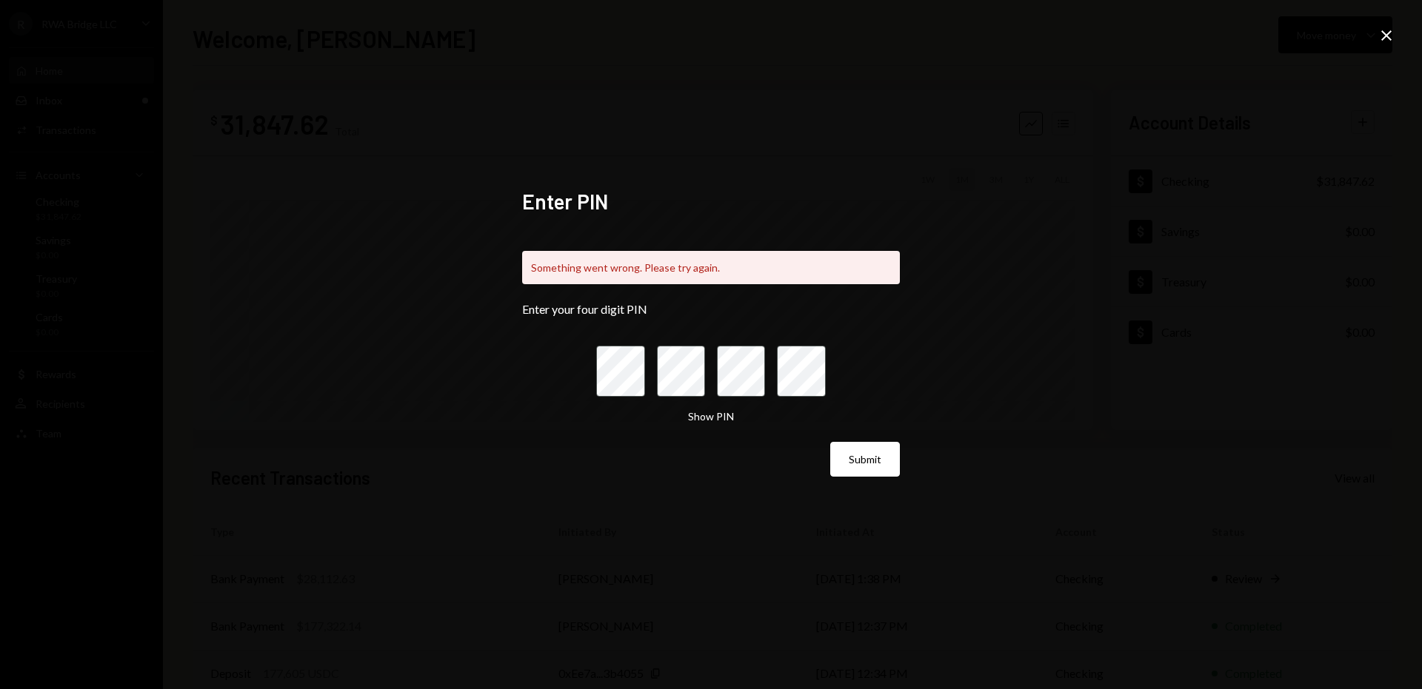
click at [1381, 37] on icon "Close" at bounding box center [1386, 36] width 18 height 18
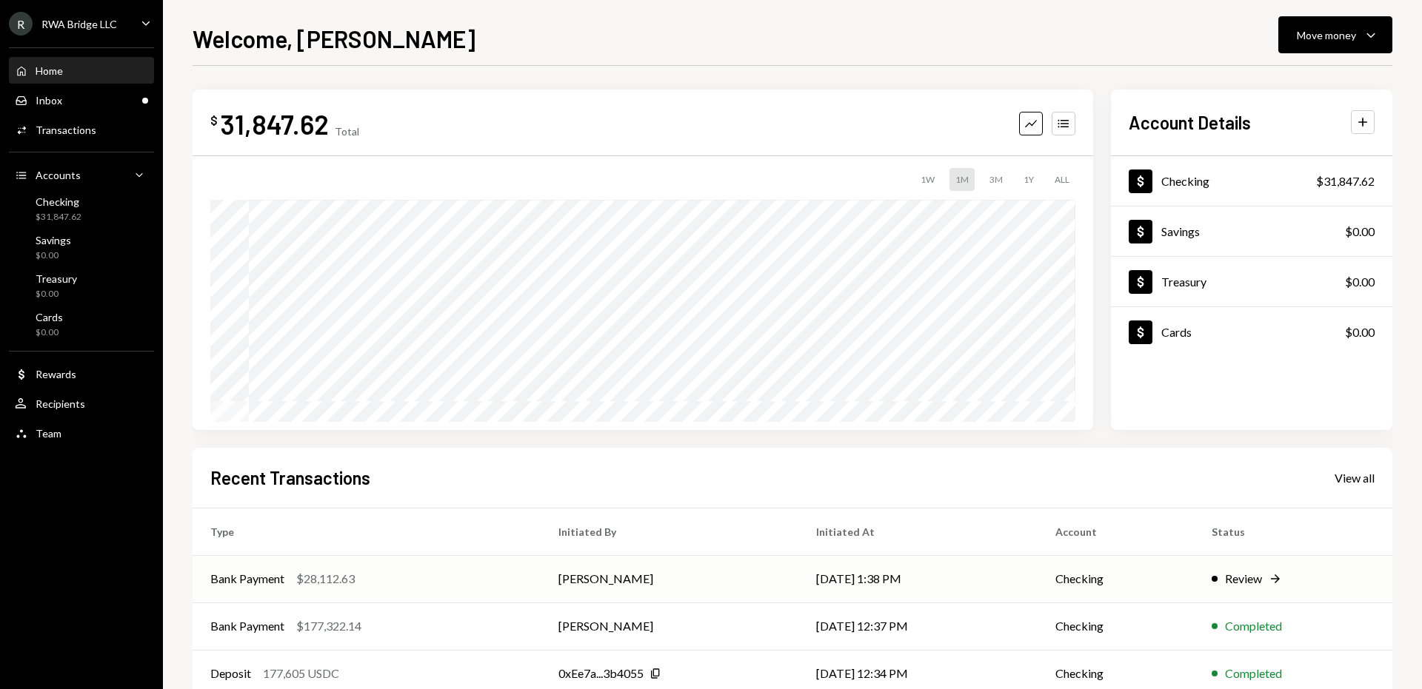
click at [683, 583] on td "[PERSON_NAME]" at bounding box center [670, 578] width 258 height 47
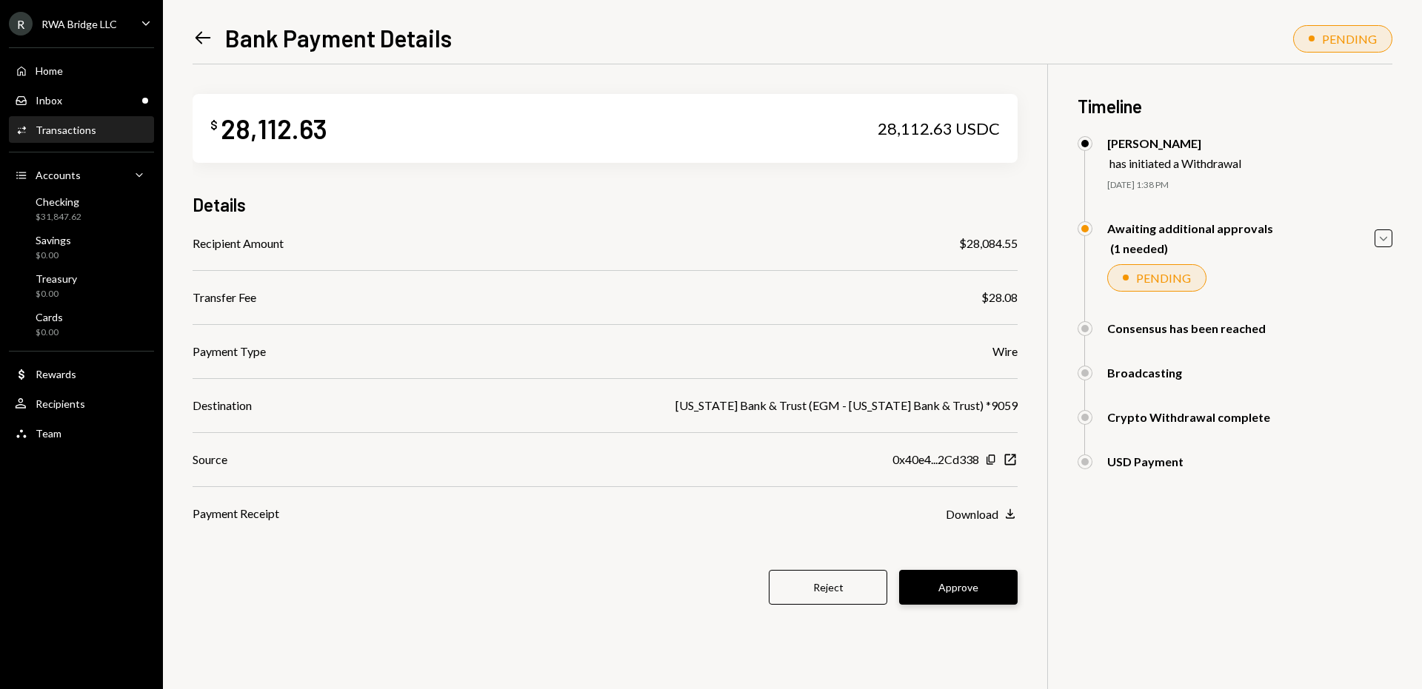
click at [933, 593] on button "Approve" at bounding box center [958, 587] width 118 height 35
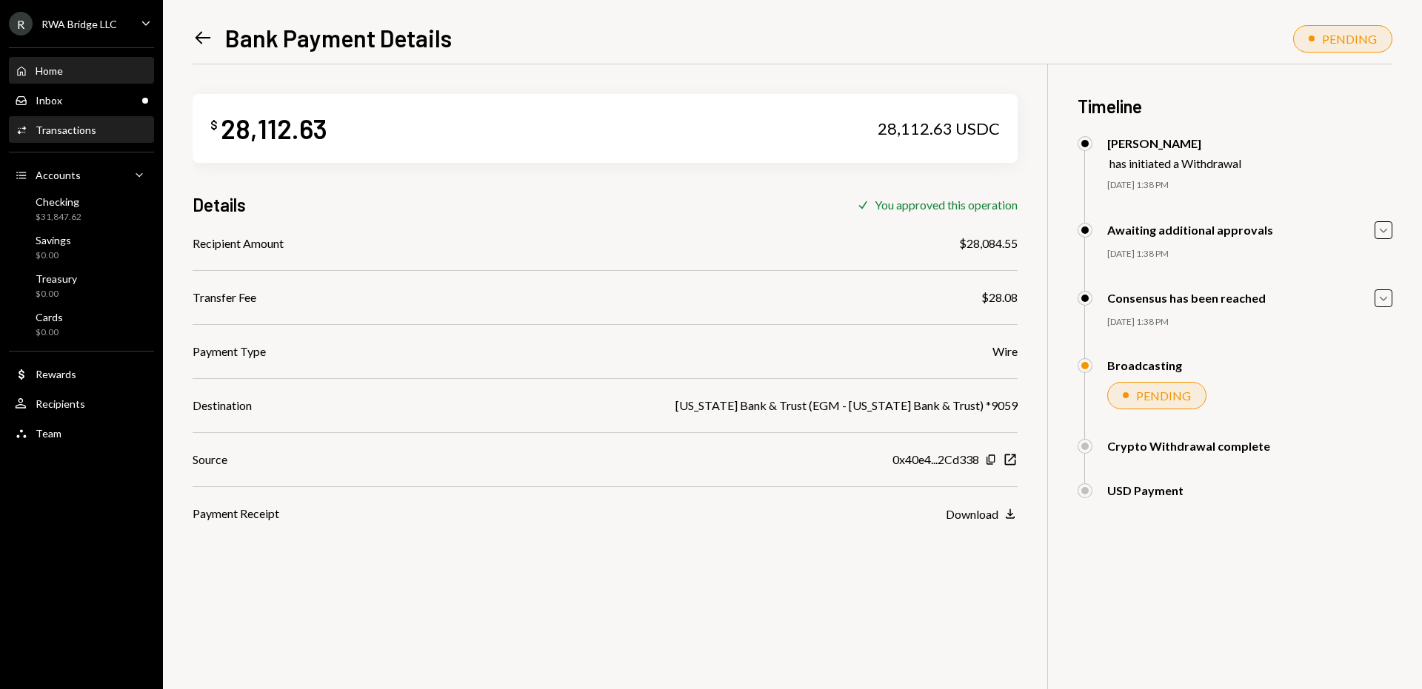
click at [99, 57] on link "Home Home" at bounding box center [81, 70] width 145 height 27
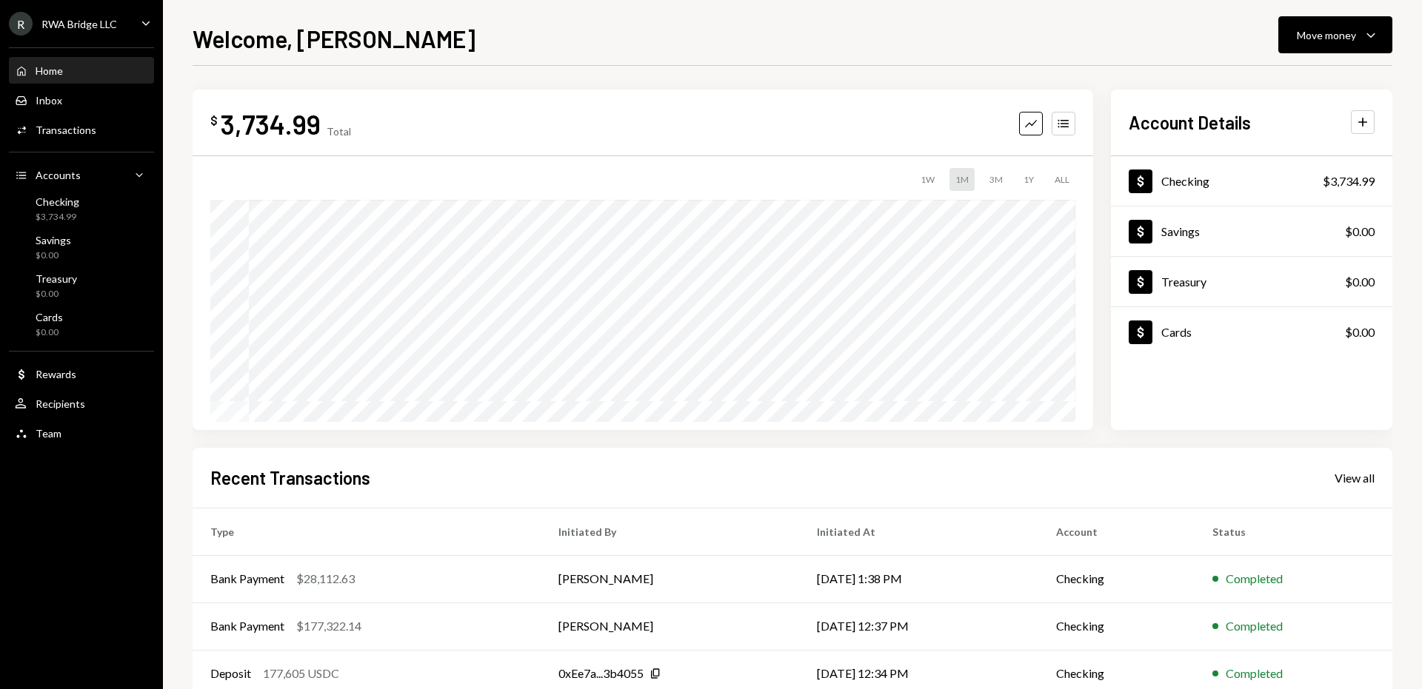
click at [81, 71] on div "Home Home" at bounding box center [81, 70] width 133 height 13
click at [75, 405] on div "Recipients" at bounding box center [61, 404] width 50 height 13
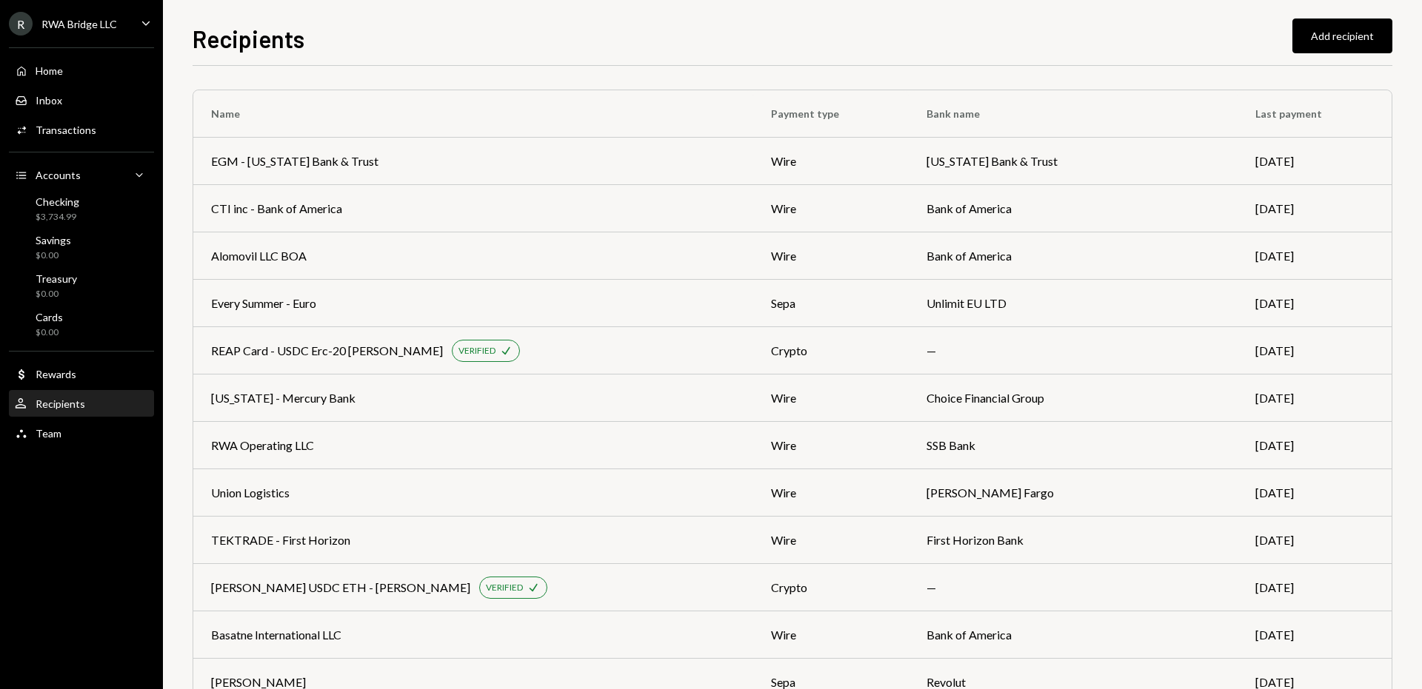
click at [94, 84] on div "Home Home Inbox Inbox Activities Transactions Accounts Accounts Caret Down Chec…" at bounding box center [81, 244] width 163 height 411
click at [95, 73] on div "Home Home" at bounding box center [81, 70] width 133 height 13
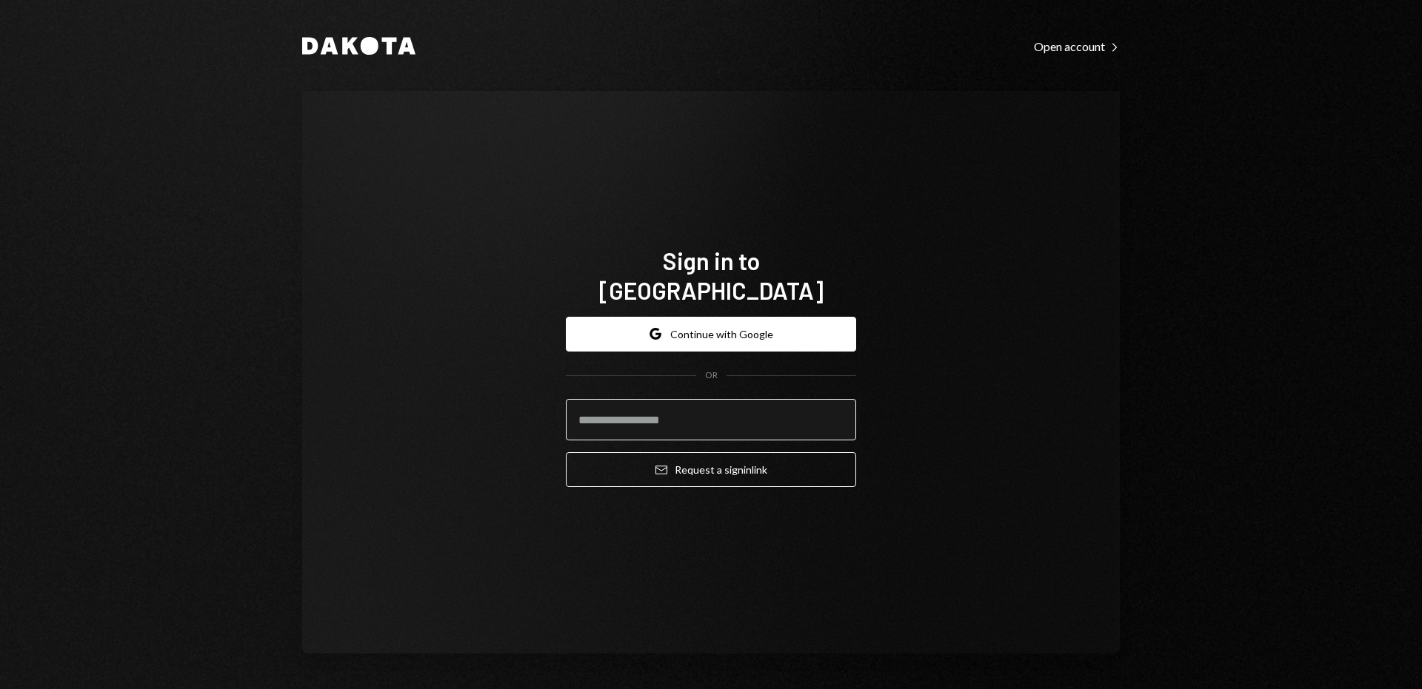
click at [648, 404] on input "email" at bounding box center [711, 419] width 290 height 41
type input "**********"
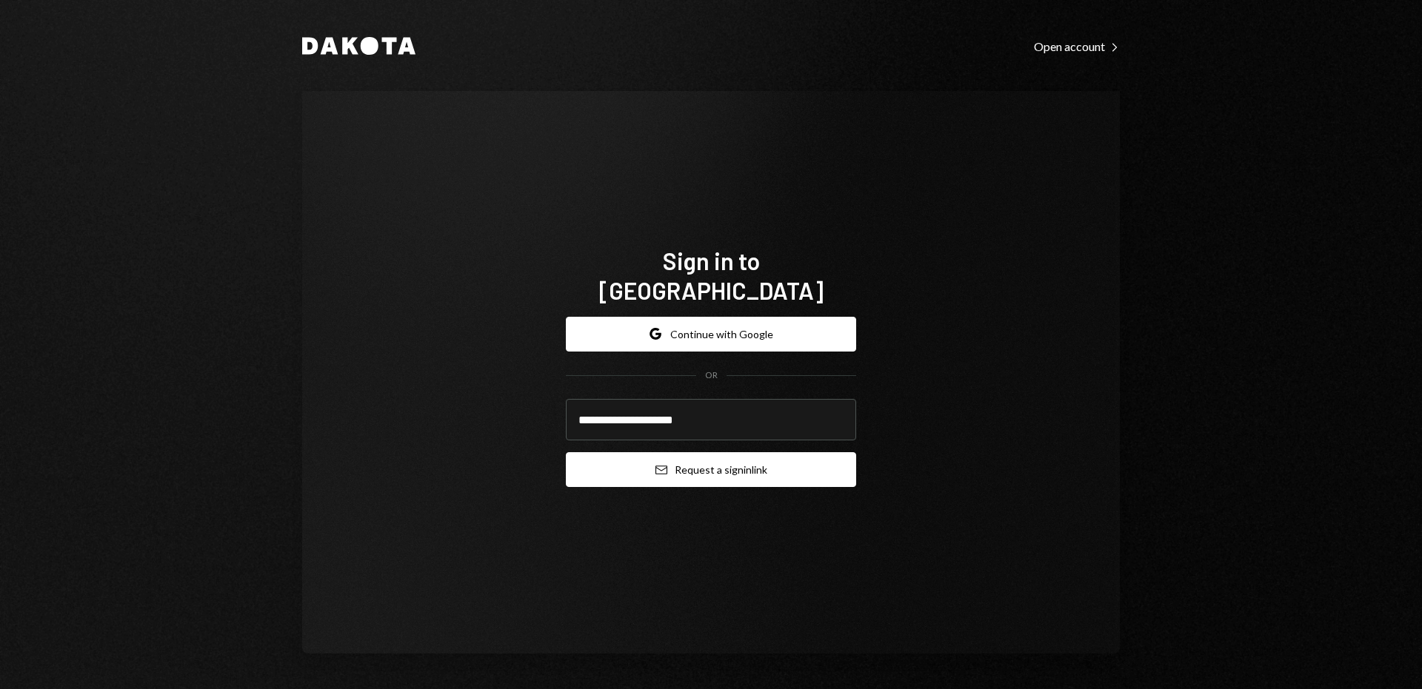
click at [670, 455] on button "Email Request a sign in link" at bounding box center [711, 469] width 290 height 35
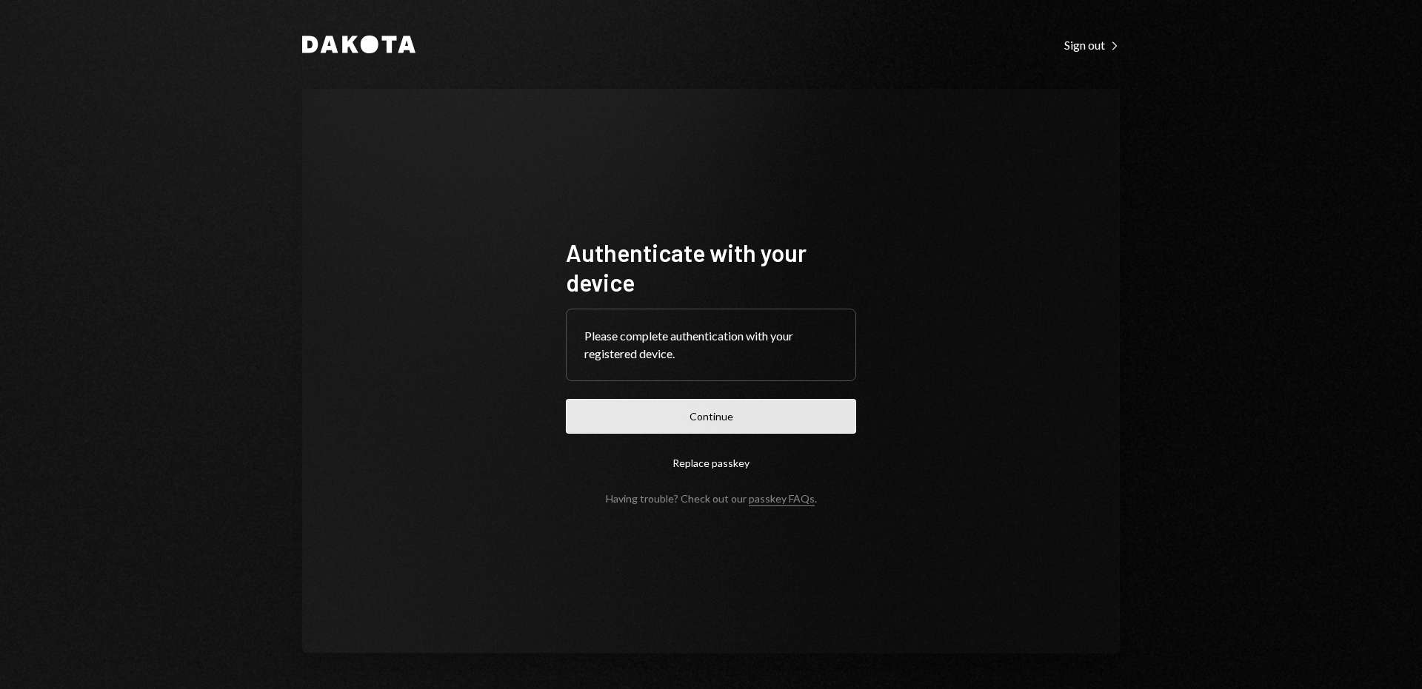
click at [622, 418] on button "Continue" at bounding box center [711, 416] width 290 height 35
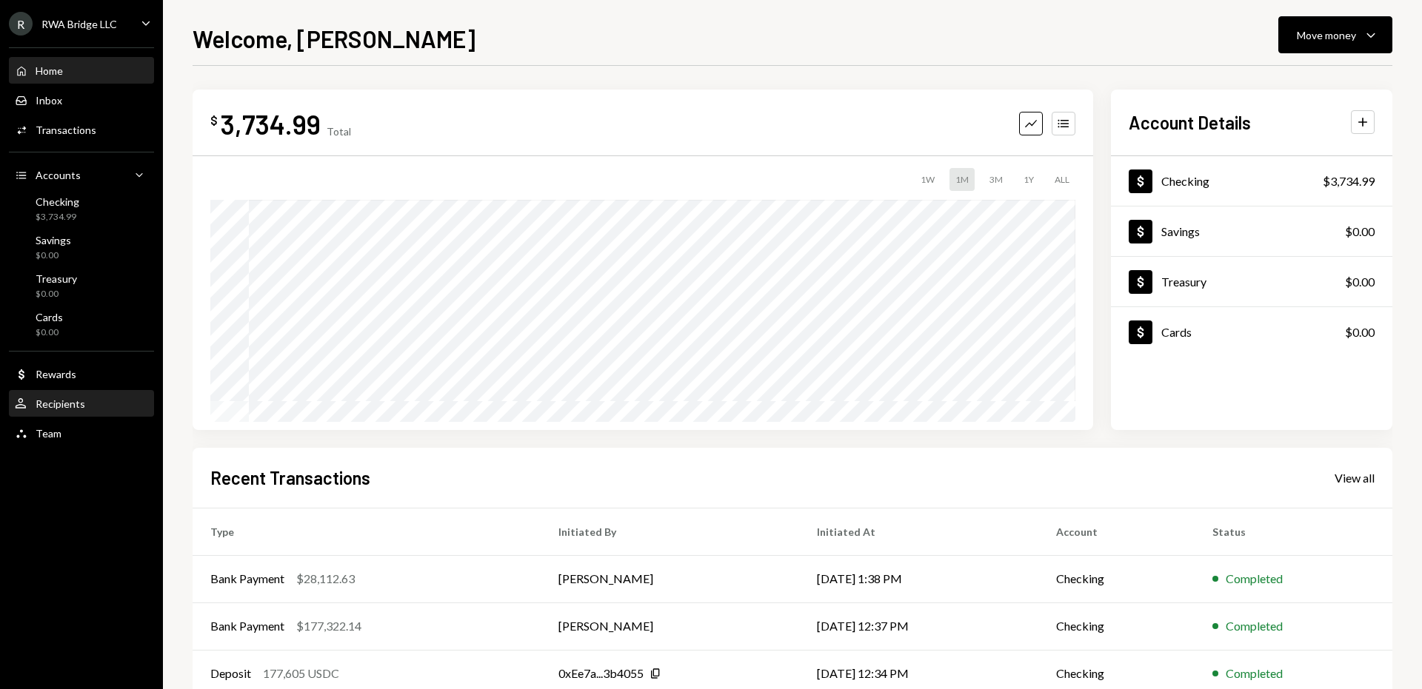
click at [101, 398] on div "User Recipients" at bounding box center [81, 404] width 133 height 13
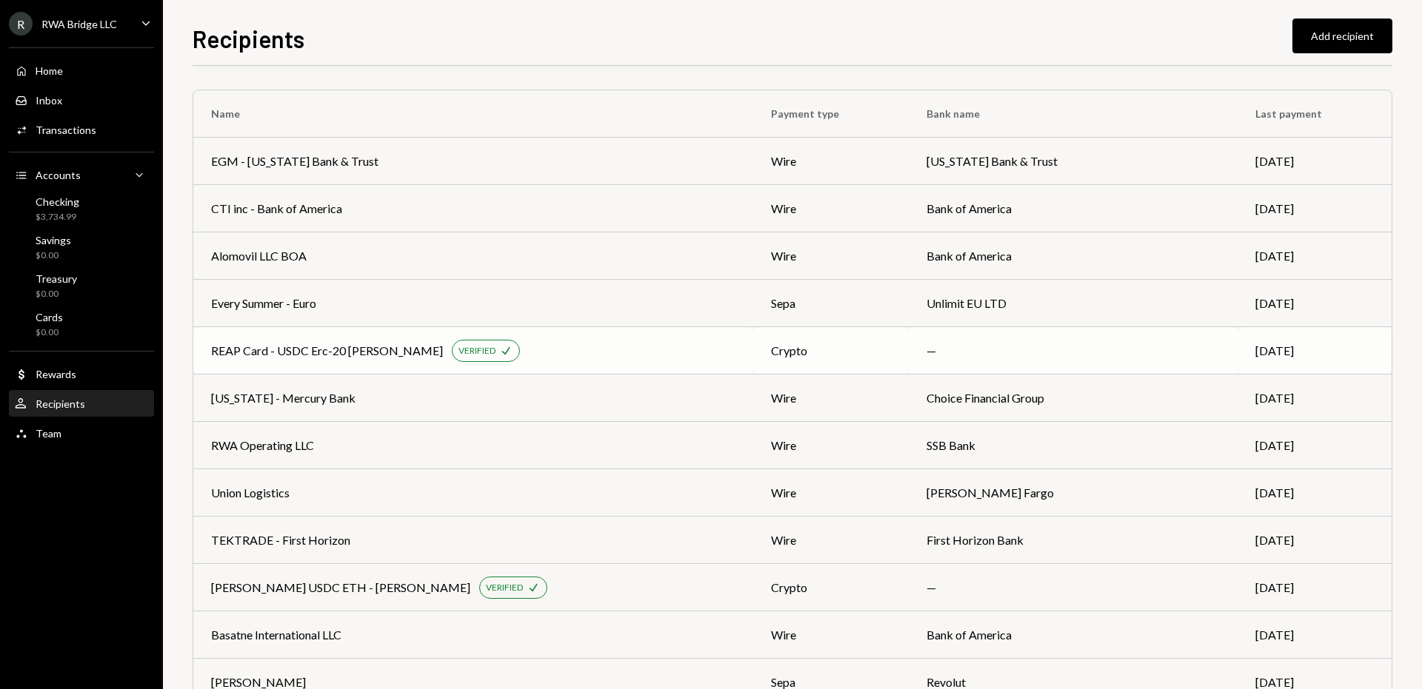
scroll to position [43, 0]
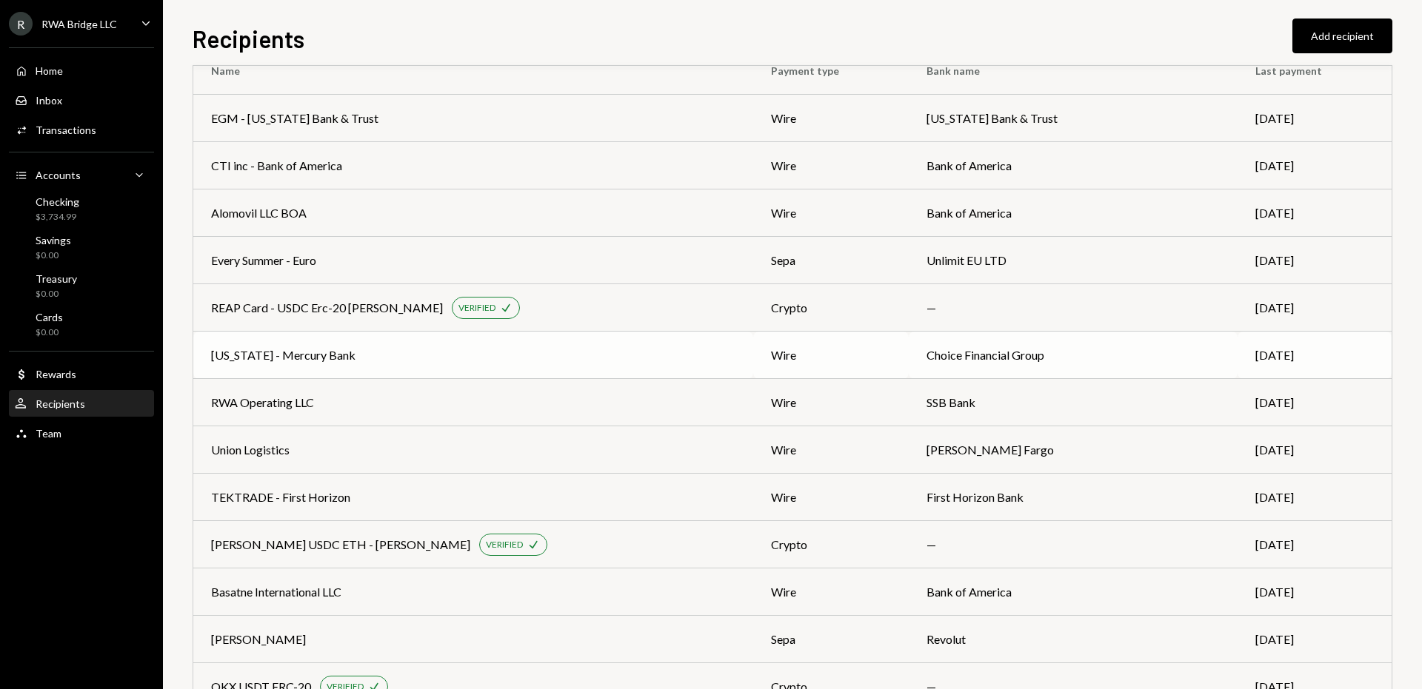
click at [362, 352] on div "Colorado - Mercury Bank" at bounding box center [473, 356] width 524 height 18
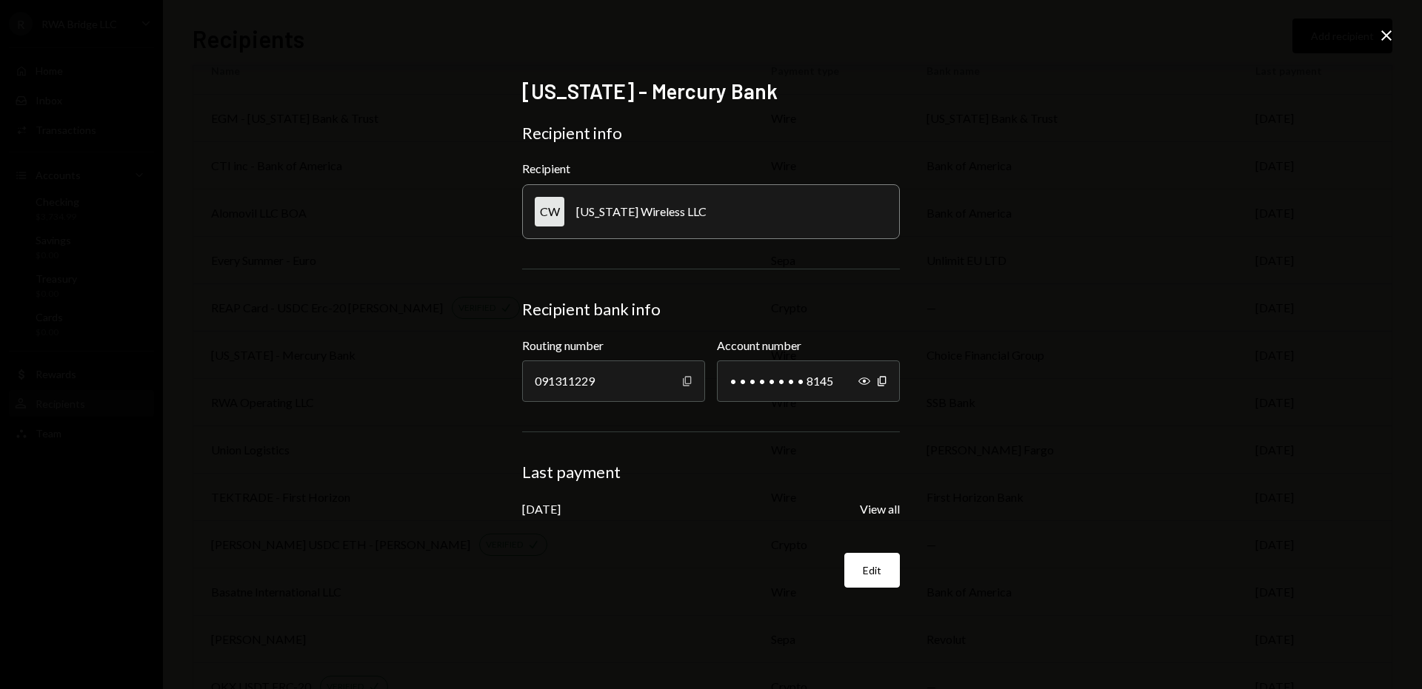
click at [684, 385] on icon "button" at bounding box center [687, 381] width 8 height 10
click at [867, 384] on icon "Show" at bounding box center [864, 381] width 12 height 12
click at [882, 383] on icon "Copy" at bounding box center [882, 381] width 12 height 12
click at [1383, 36] on icon at bounding box center [1386, 35] width 10 height 10
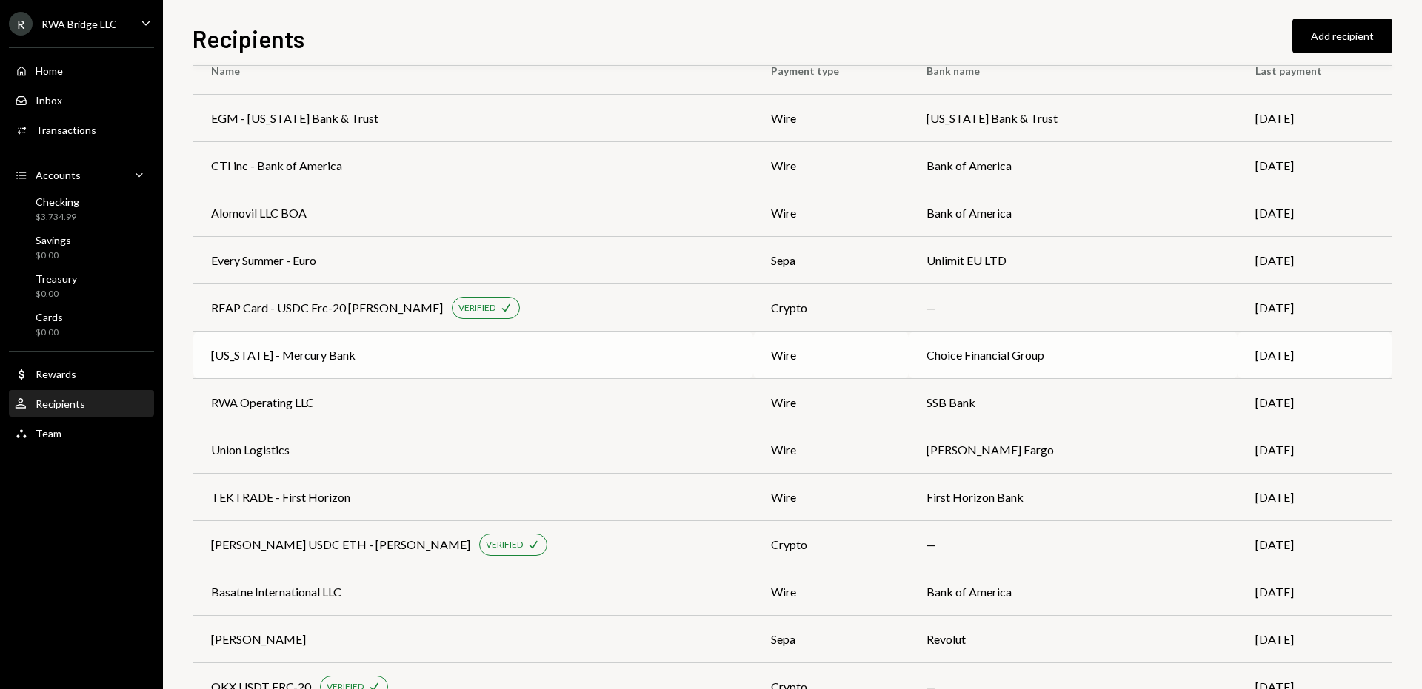
click at [439, 351] on div "Colorado - Mercury Bank" at bounding box center [473, 356] width 524 height 18
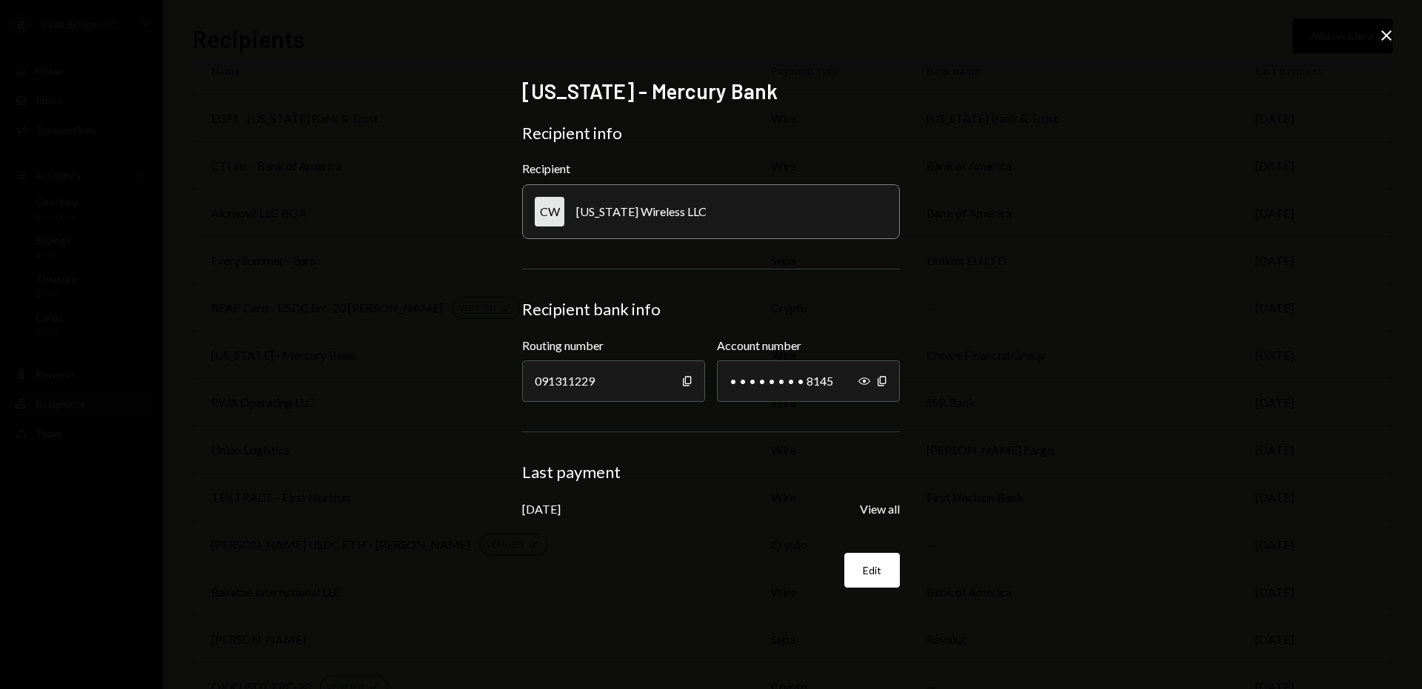
click at [867, 387] on div "Show Copy" at bounding box center [873, 381] width 30 height 41
click at [865, 384] on icon "Show" at bounding box center [864, 381] width 12 height 12
click at [281, 89] on div "Colorado - Mercury Bank Recipient info Recipient CW Colorado Wireless LLC Recip…" at bounding box center [711, 344] width 1422 height 689
click at [1388, 30] on icon "Close" at bounding box center [1386, 36] width 18 height 18
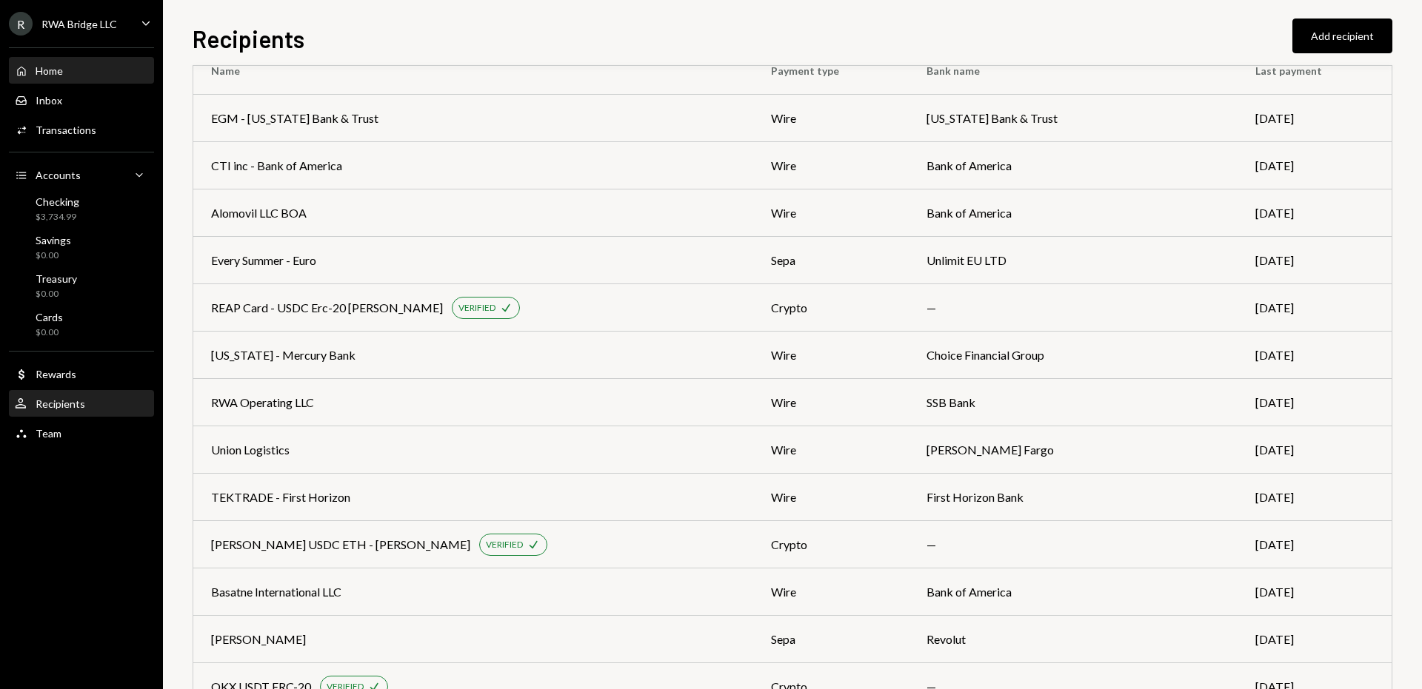
click at [75, 70] on div "Home Home" at bounding box center [81, 70] width 133 height 13
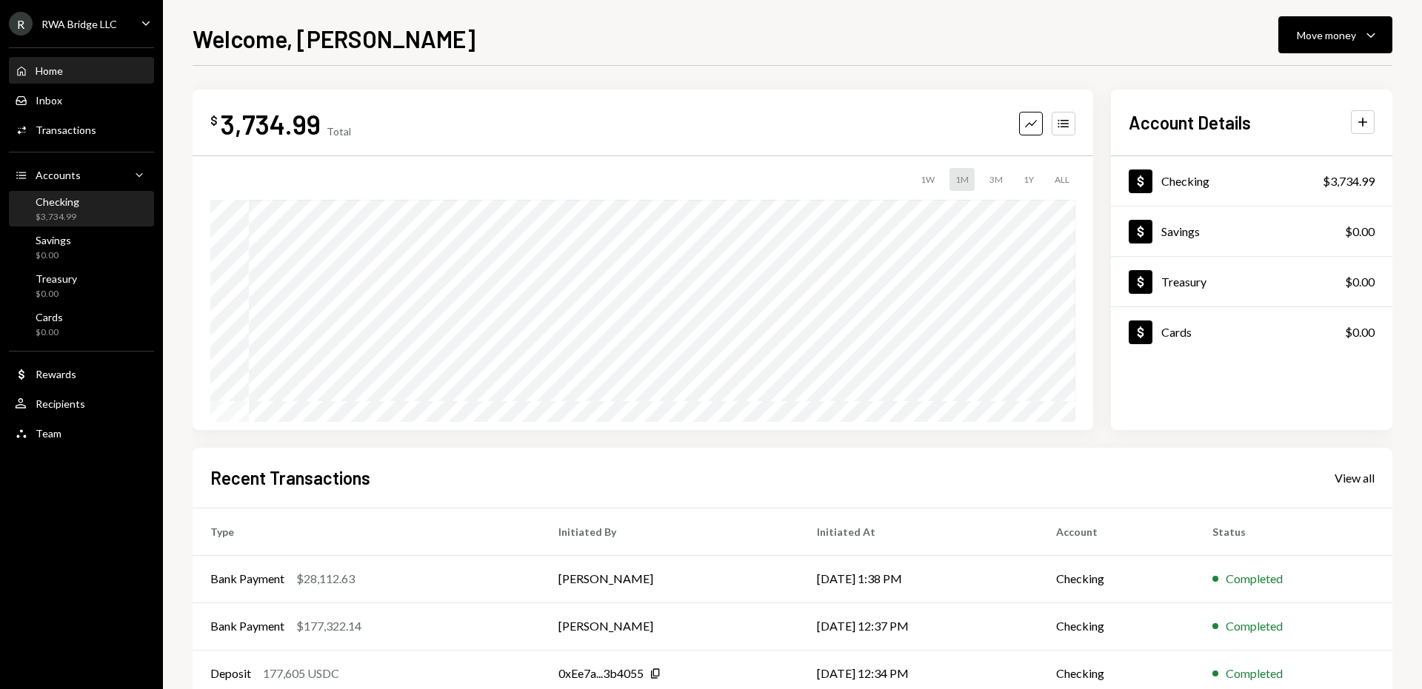
click at [84, 207] on div "Checking $3,734.99" at bounding box center [81, 209] width 133 height 28
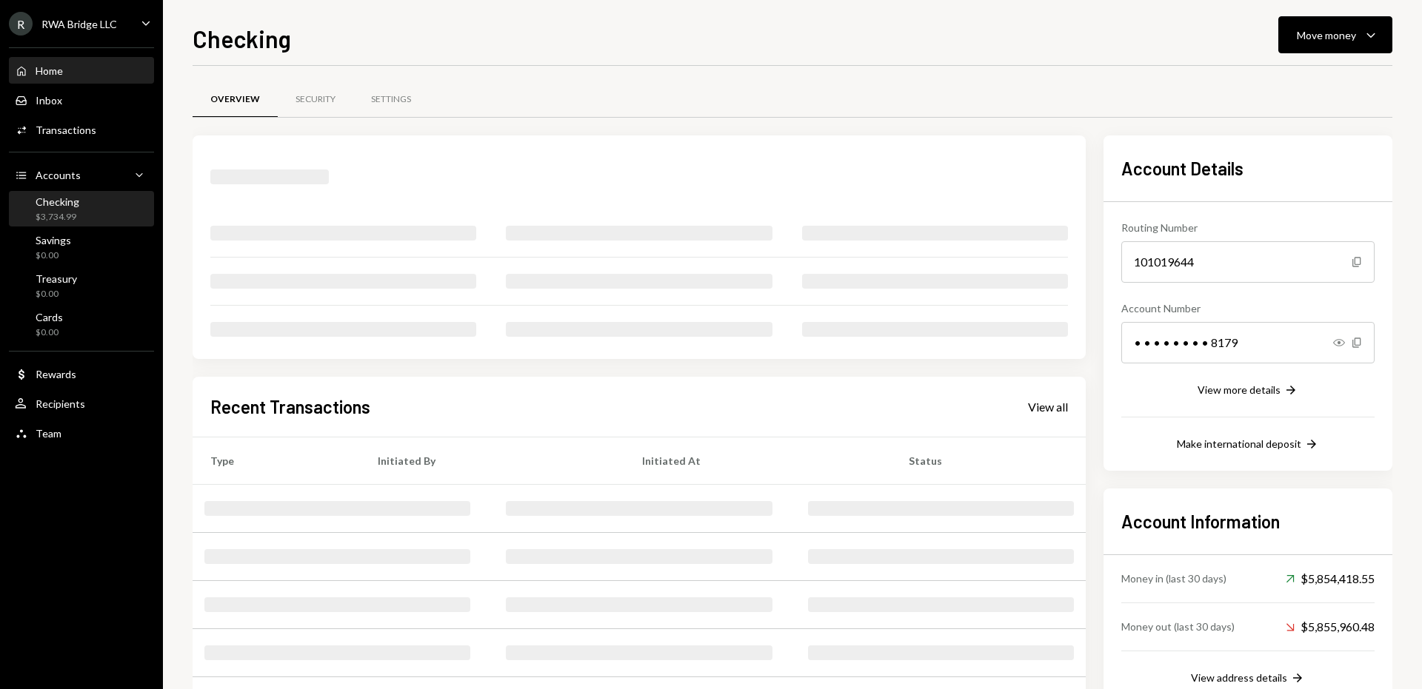
click at [82, 78] on div "Home Home" at bounding box center [81, 70] width 133 height 25
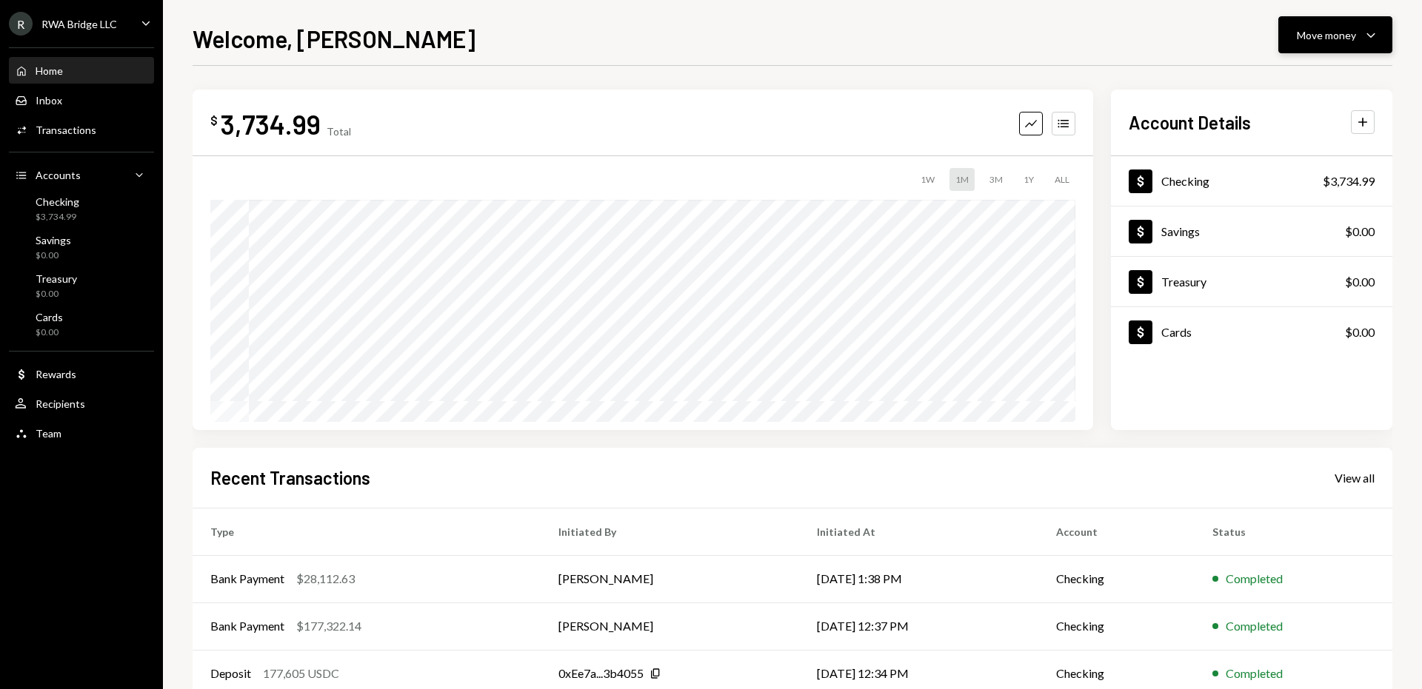
click at [1305, 46] on button "Move money Caret Down" at bounding box center [1335, 34] width 114 height 37
click at [1288, 84] on div "Send" at bounding box center [1323, 80] width 108 height 16
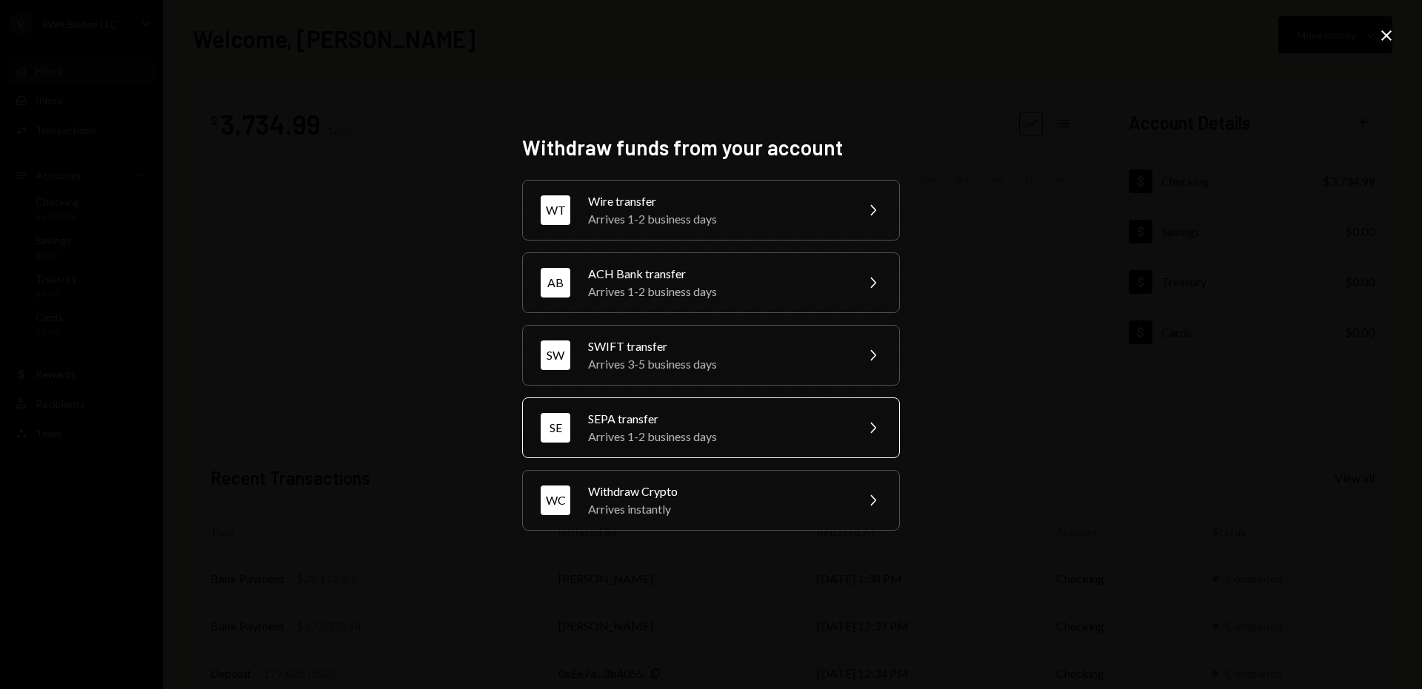
click at [687, 429] on div "Arrives 1-2 business days" at bounding box center [717, 437] width 258 height 18
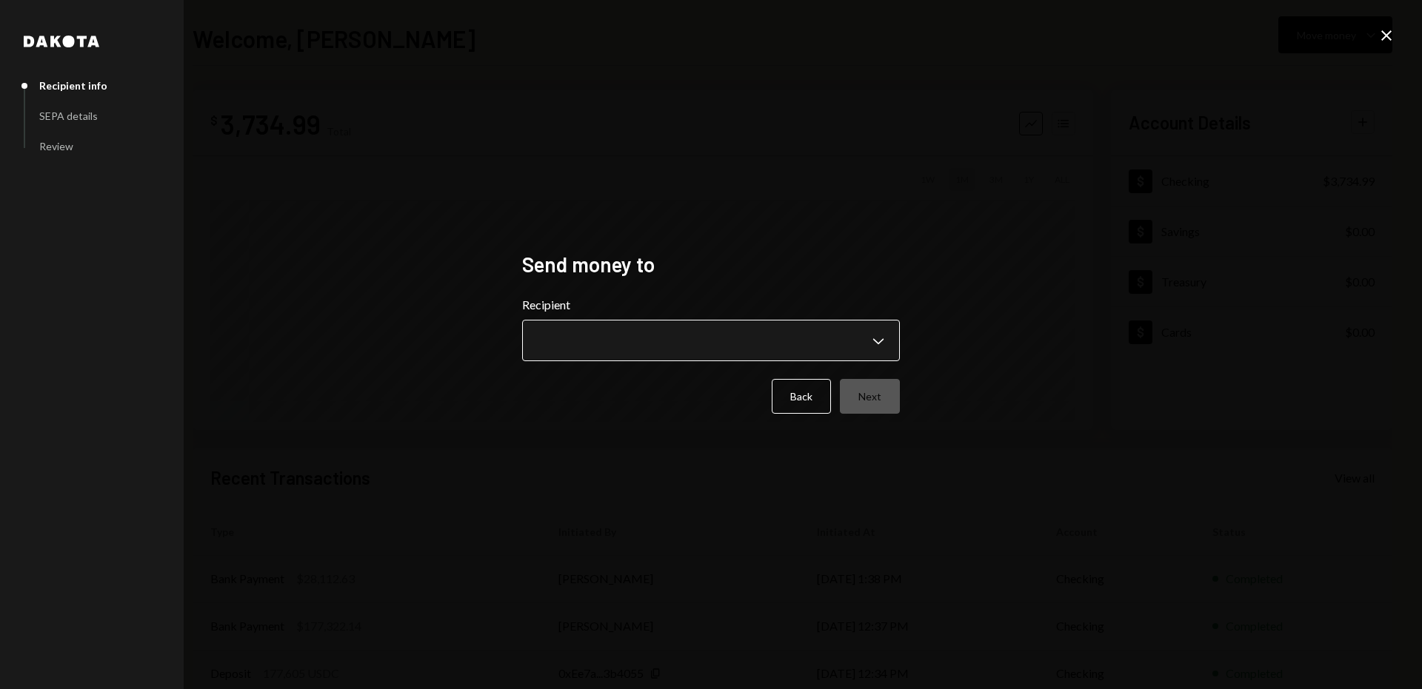
click at [638, 345] on body "**********" at bounding box center [711, 344] width 1422 height 689
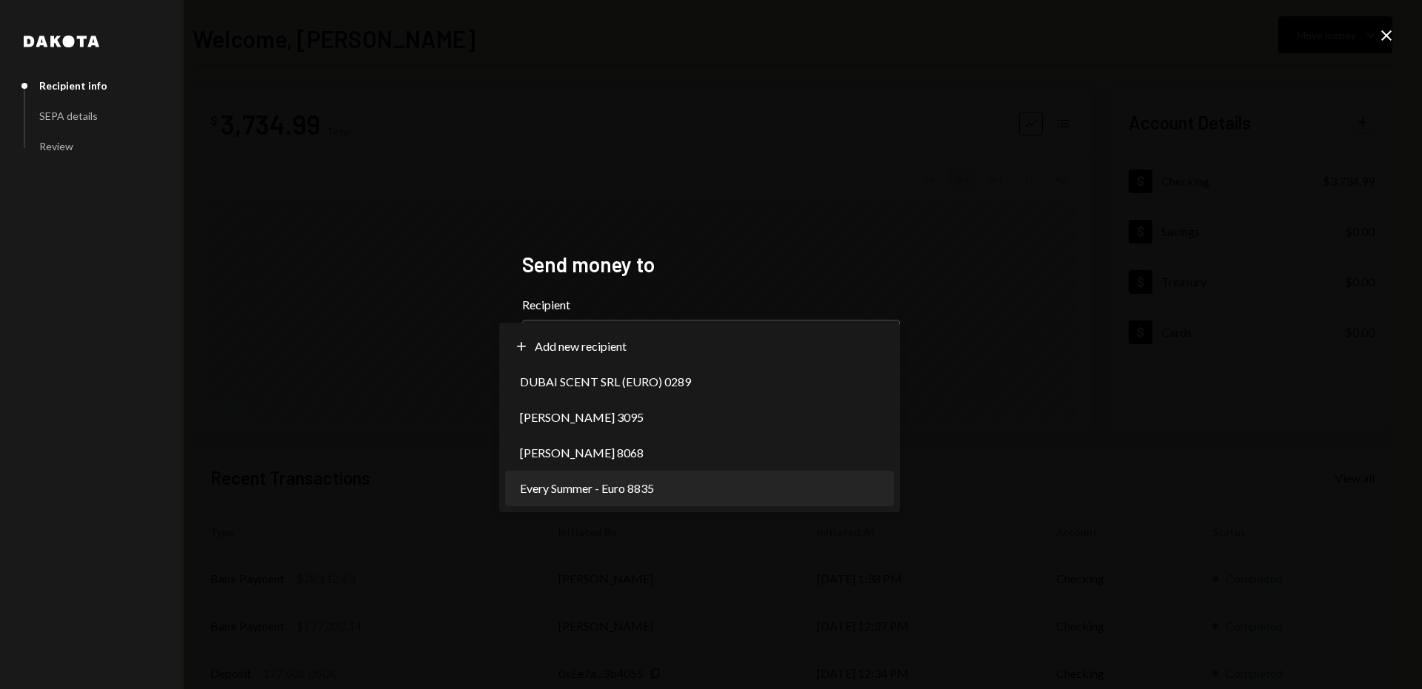
select select "**********"
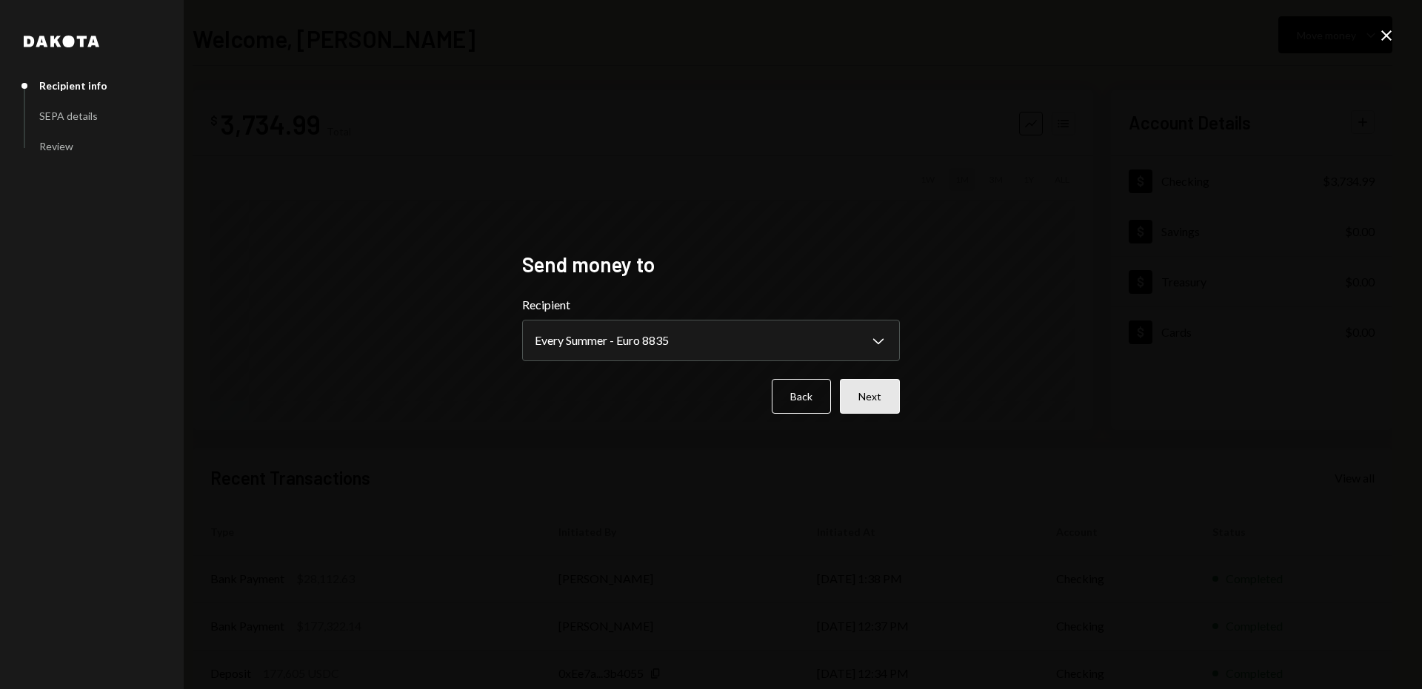
click at [894, 395] on button "Next" at bounding box center [870, 396] width 60 height 35
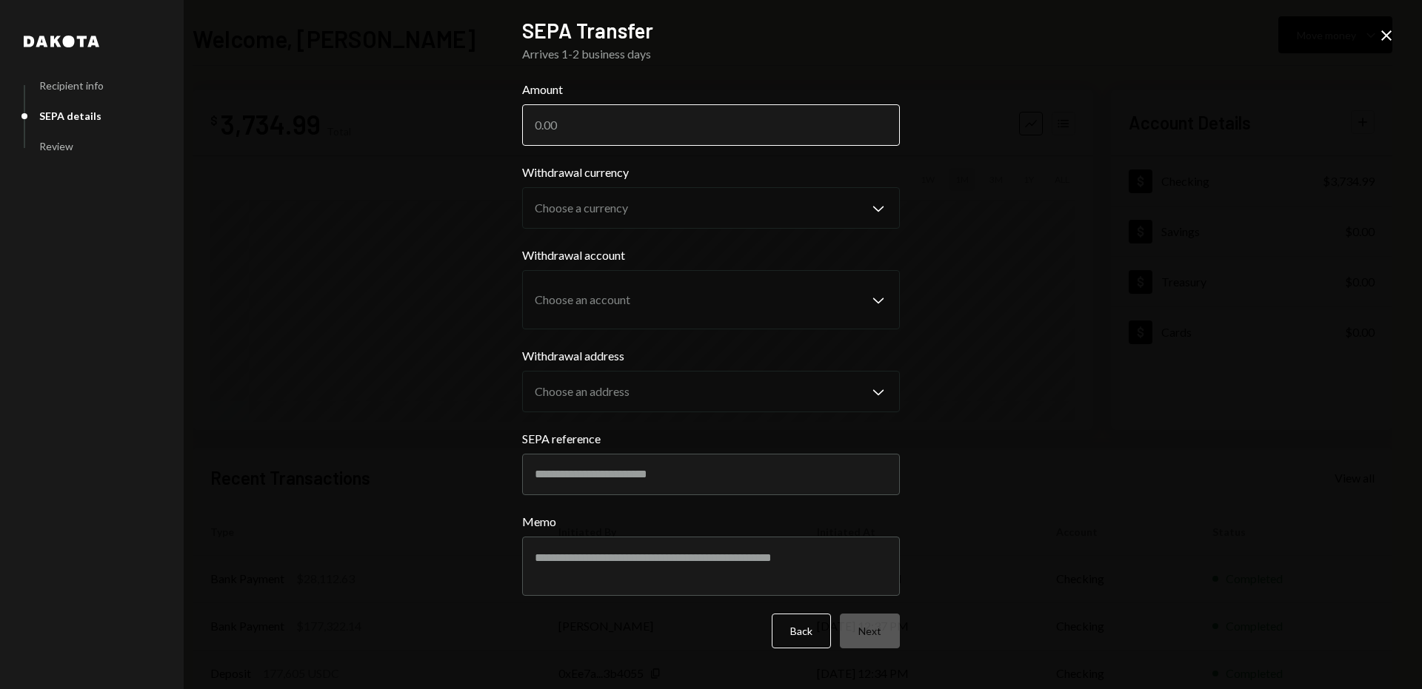
click at [641, 127] on input "Amount" at bounding box center [711, 124] width 378 height 41
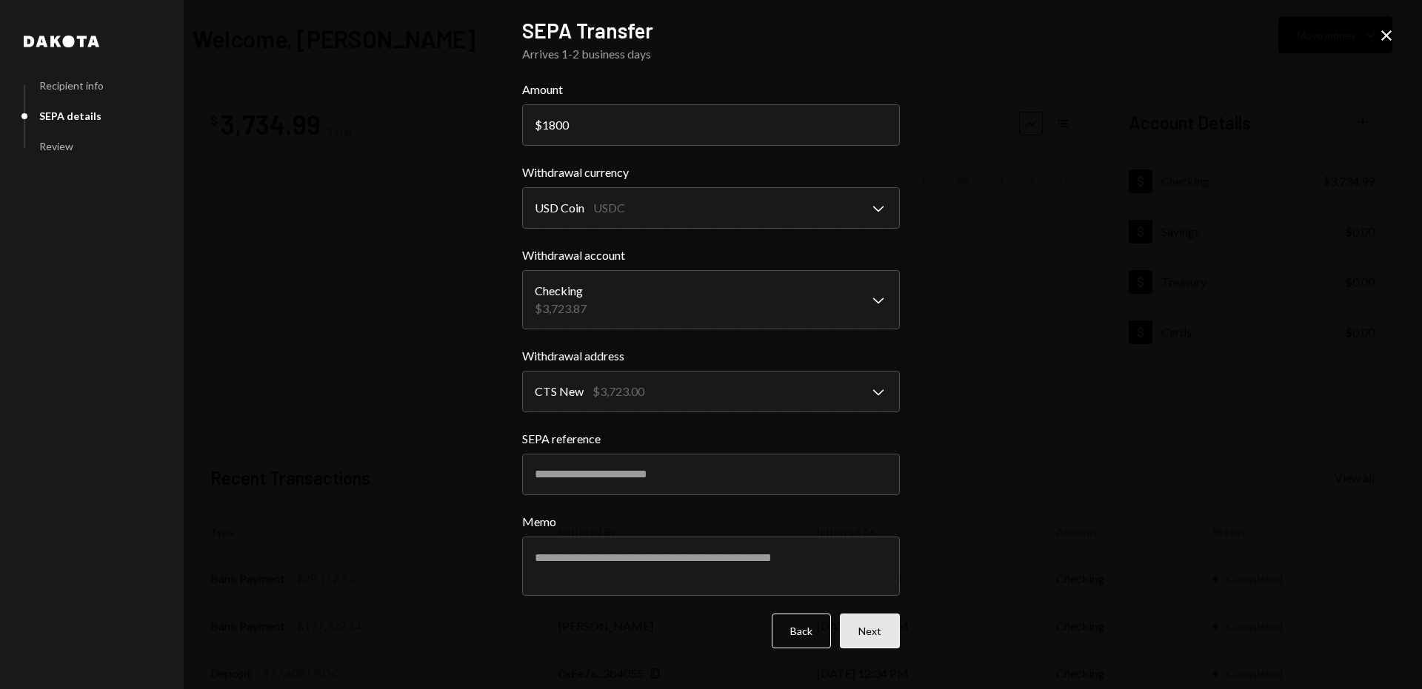
type input "1800"
click at [869, 641] on button "Next" at bounding box center [870, 631] width 60 height 35
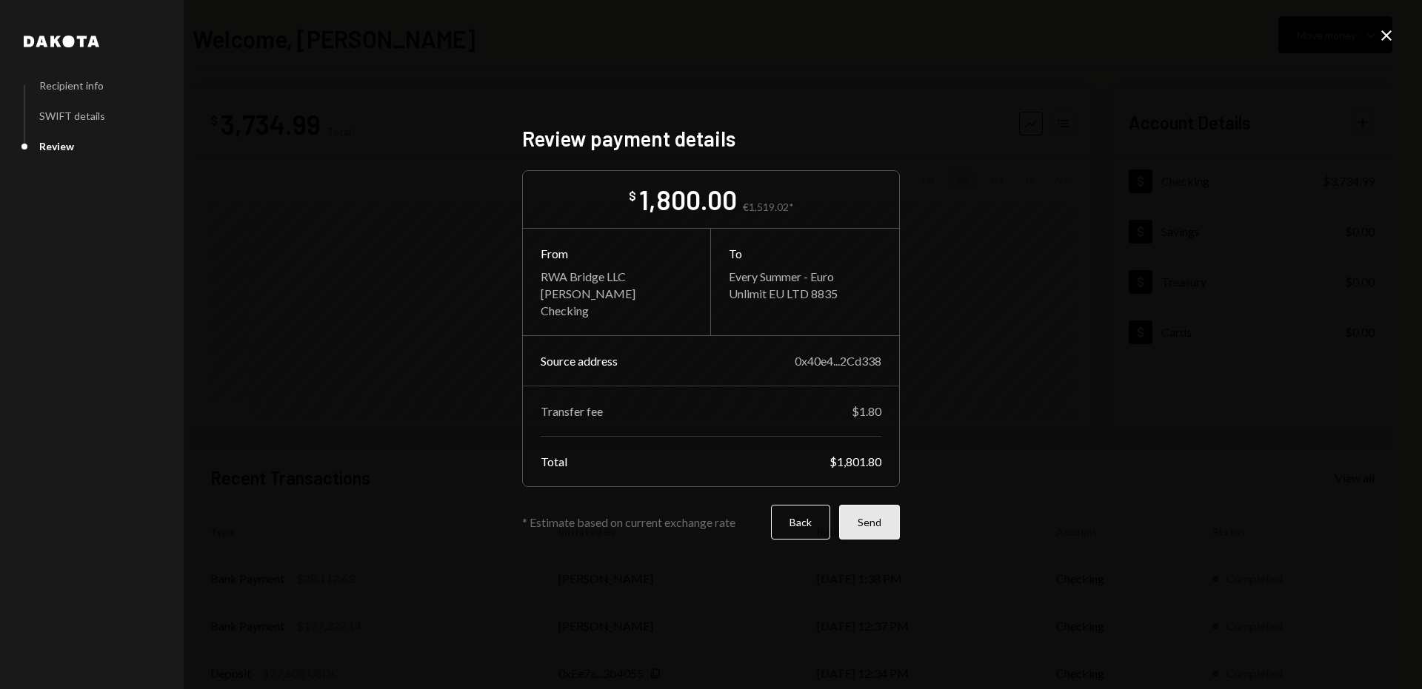
click at [873, 532] on button "Send" at bounding box center [869, 522] width 61 height 35
